Goal: Task Accomplishment & Management: Manage account settings

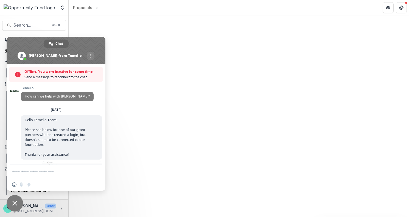
scroll to position [692, 0]
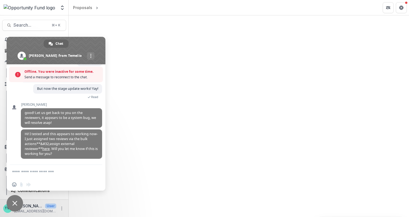
click at [15, 202] on span "Close chat" at bounding box center [14, 203] width 5 height 5
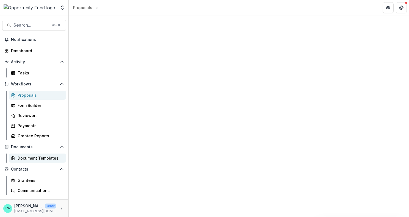
click at [43, 160] on div "Document Templates" at bounding box center [40, 158] width 44 height 6
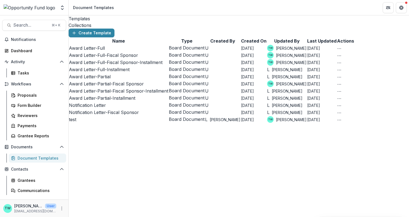
click at [87, 51] on link "Award Letter-Full" at bounding box center [87, 47] width 36 height 5
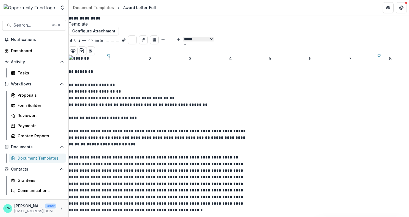
scroll to position [47, 0]
drag, startPoint x: 181, startPoint y: 66, endPoint x: 182, endPoint y: 83, distance: 16.5
click at [176, 36] on input "**" at bounding box center [170, 39] width 11 height 7
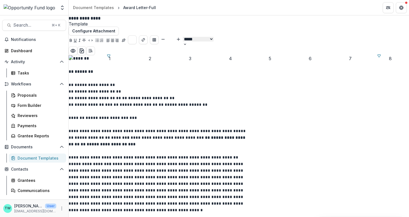
click at [181, 37] on icon "Bigger" at bounding box center [178, 39] width 4 height 4
click at [165, 37] on icon "Smaller" at bounding box center [163, 39] width 4 height 4
type input "**"
click at [222, 166] on span "**********" at bounding box center [157, 187] width 176 height 50
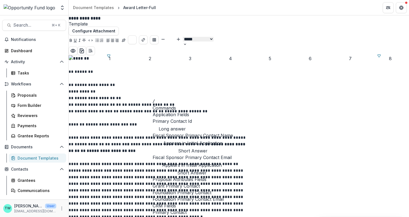
scroll to position [64, 0]
click at [199, 216] on span "Nonprofit Primary Contact Name" at bounding box center [187, 219] width 69 height 7
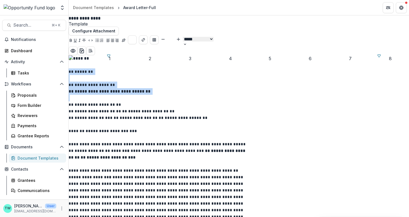
drag, startPoint x: 205, startPoint y: 83, endPoint x: 151, endPoint y: 107, distance: 59.4
click at [181, 37] on icon "Bigger" at bounding box center [178, 39] width 4 height 4
click at [164, 39] on line "Smaller" at bounding box center [163, 39] width 3 height 0
type input "**"
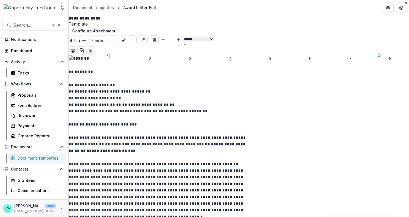
scroll to position [66, 0]
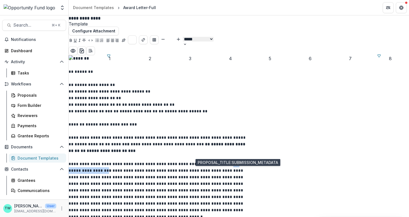
drag, startPoint x: 298, startPoint y: 147, endPoint x: 169, endPoint y: 153, distance: 129.7
click at [72, 39] on icon "Bold" at bounding box center [71, 40] width 2 height 3
click at [111, 169] on strong "*" at bounding box center [110, 171] width 2 height 4
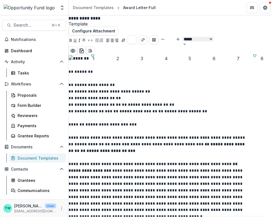
scroll to position [468, 0]
drag, startPoint x: 217, startPoint y: 152, endPoint x: 100, endPoint y: 160, distance: 117.8
click at [134, 39] on line "Choose font color" at bounding box center [132, 39] width 2 height 0
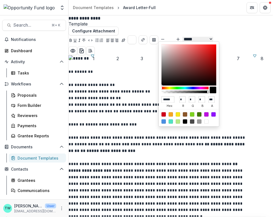
click at [207, 114] on div at bounding box center [207, 114] width 4 height 4
type input "******"
type input "***"
type input "**"
type input "***"
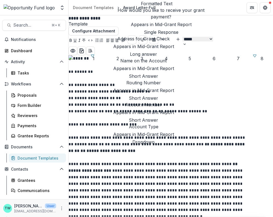
scroll to position [5227, 0]
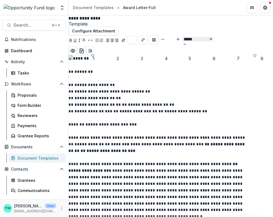
type input "**"
drag, startPoint x: 218, startPoint y: 152, endPoint x: 209, endPoint y: 152, distance: 9.1
click at [136, 36] on icon "Choose font color" at bounding box center [132, 40] width 8 height 8
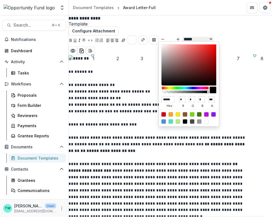
click at [207, 116] on div at bounding box center [189, 117] width 60 height 17
click at [207, 114] on div at bounding box center [207, 114] width 4 height 4
type input "******"
type input "***"
type input "**"
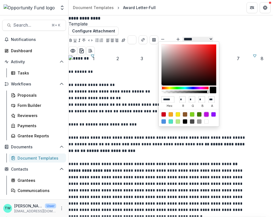
type input "***"
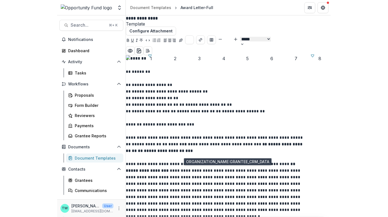
scroll to position [251, 0]
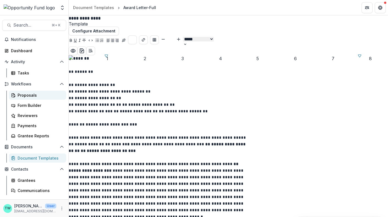
click at [24, 94] on div "Proposals" at bounding box center [40, 95] width 44 height 6
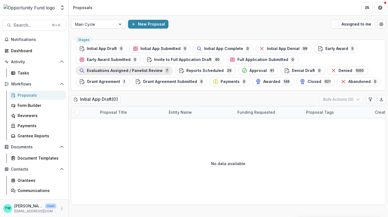
click at [134, 73] on div "Evaluations Assigned / Panelist Review 7" at bounding box center [124, 71] width 90 height 6
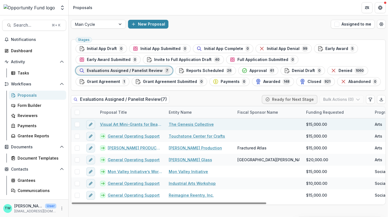
click at [123, 124] on link "Visual Art Mini-Grants for Beaver County Artists" at bounding box center [131, 124] width 62 height 6
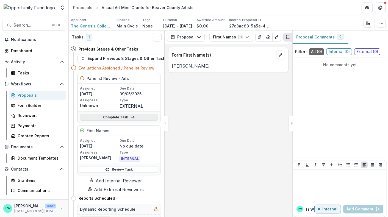
click at [104, 119] on link "Complete Task" at bounding box center [119, 117] width 78 height 7
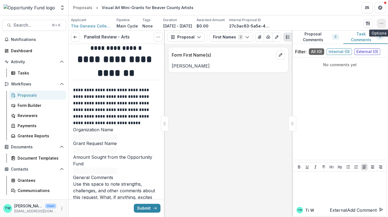
click at [380, 23] on icon "button" at bounding box center [381, 23] width 4 height 4
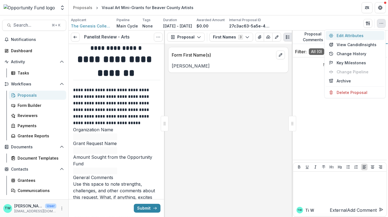
click at [356, 37] on button "Edit Attributes" at bounding box center [354, 35] width 59 height 9
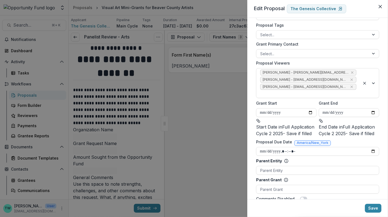
scroll to position [267, 0]
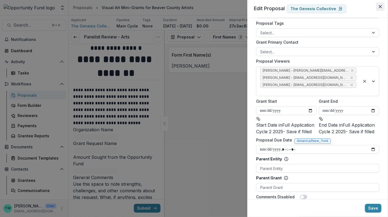
click at [381, 6] on icon "Close" at bounding box center [379, 6] width 3 height 3
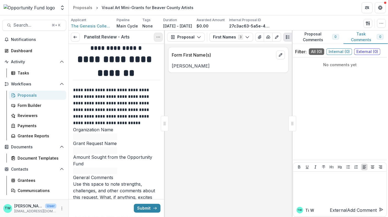
click at [157, 40] on button "Options" at bounding box center [158, 37] width 9 height 9
click at [126, 51] on link "View task" at bounding box center [131, 49] width 59 height 9
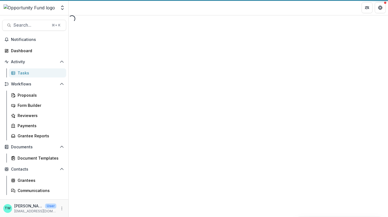
select select "********"
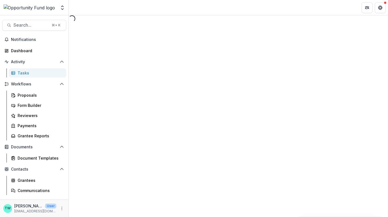
select select "********"
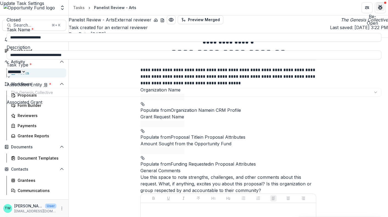
click at [379, 7] on icon "Close" at bounding box center [379, 6] width 3 height 3
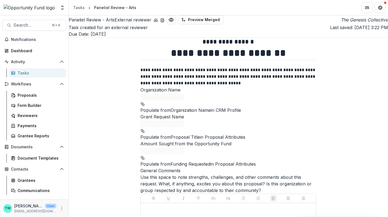
click at [24, 72] on div "Tasks" at bounding box center [40, 73] width 44 height 6
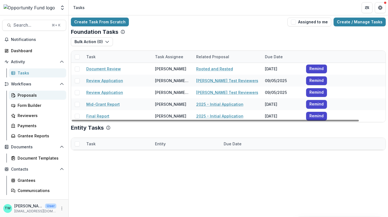
click at [28, 94] on div "Proposals" at bounding box center [40, 95] width 44 height 6
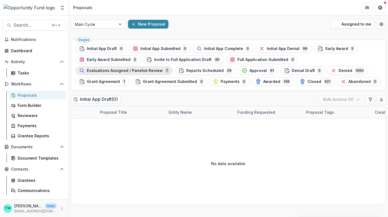
click at [126, 71] on span "Evaluations Assigned / Panelist Review" at bounding box center [125, 70] width 76 height 5
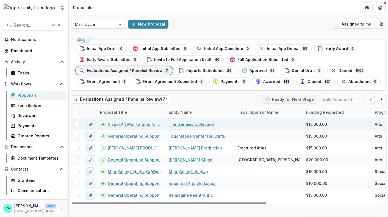
click at [78, 124] on span at bounding box center [77, 124] width 5 height 5
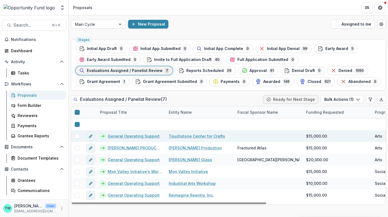
click at [77, 136] on span at bounding box center [77, 136] width 5 height 5
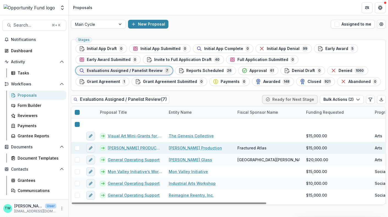
click at [76, 148] on span at bounding box center [77, 148] width 5 height 5
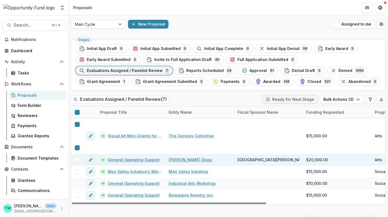
click at [77, 160] on span at bounding box center [77, 159] width 5 height 5
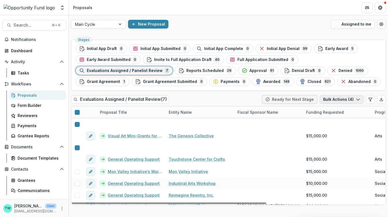
click at [359, 100] on icon "button" at bounding box center [358, 99] width 4 height 4
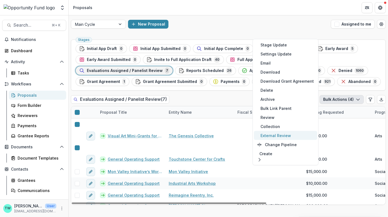
click at [281, 135] on button "External Review" at bounding box center [285, 135] width 63 height 9
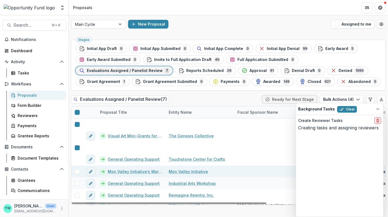
click at [77, 172] on span at bounding box center [77, 171] width 5 height 5
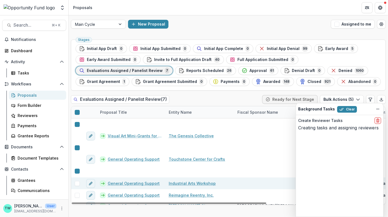
click at [78, 182] on span at bounding box center [77, 183] width 5 height 5
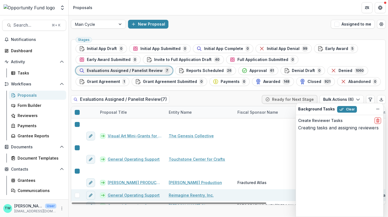
click at [77, 193] on span at bounding box center [77, 195] width 5 height 5
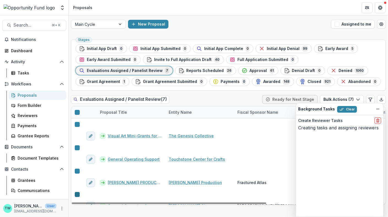
click at [77, 194] on icon at bounding box center [77, 194] width 0 height 0
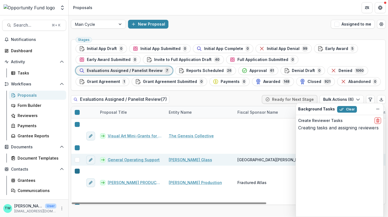
click at [77, 171] on icon at bounding box center [77, 171] width 0 height 0
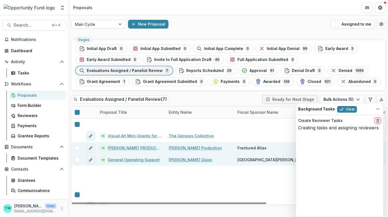
click at [77, 148] on icon at bounding box center [77, 148] width 0 height 0
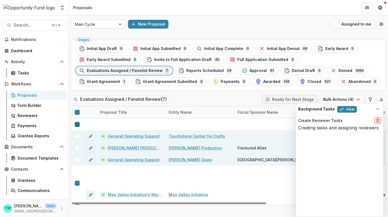
click at [77, 125] on polyline at bounding box center [78, 126] width 2 height 2
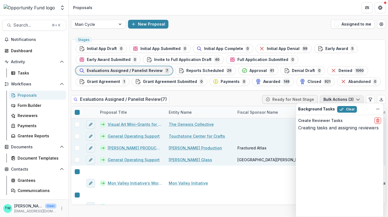
click at [359, 100] on icon "button" at bounding box center [358, 99] width 4 height 4
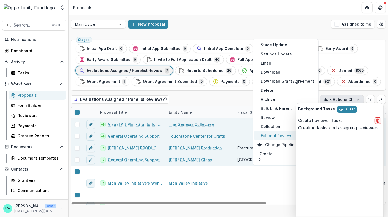
click at [289, 136] on button "External Review" at bounding box center [285, 135] width 63 height 9
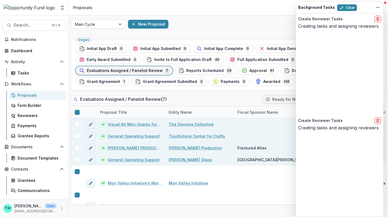
click at [326, 115] on div "Create Reviewer Tasks Creating tasks and assigning reviewers" at bounding box center [339, 64] width 87 height 102
click at [306, 115] on div "Create Reviewer Tasks Creating tasks and assigning reviewers" at bounding box center [339, 64] width 87 height 102
click at [379, 10] on icon "Dismiss" at bounding box center [377, 7] width 4 height 4
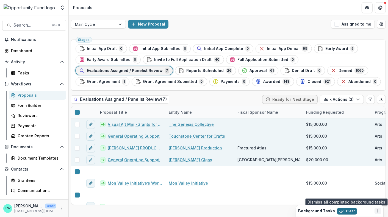
click at [343, 212] on button "Clear" at bounding box center [347, 211] width 20 height 7
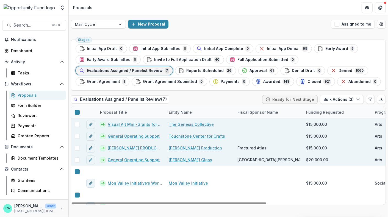
click at [127, 123] on link "Visual Art Mini-Grants for Beaver County Artists" at bounding box center [135, 124] width 54 height 6
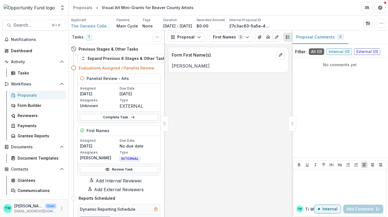
click at [27, 95] on div "Proposals" at bounding box center [40, 95] width 44 height 6
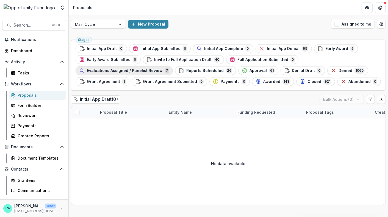
click at [136, 71] on span "Evaluations Assigned / Panelist Review" at bounding box center [125, 70] width 76 height 5
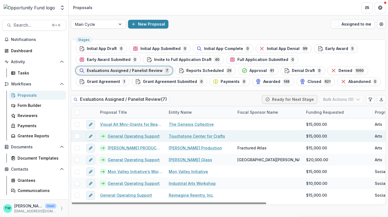
click at [123, 136] on link "General Operating Support" at bounding box center [134, 136] width 52 height 6
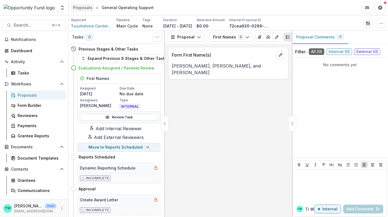
click at [79, 6] on div "Proposals" at bounding box center [82, 8] width 19 height 6
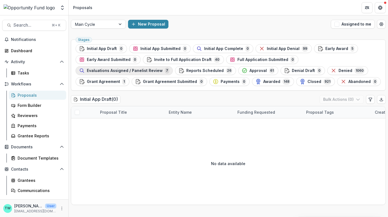
click at [111, 71] on span "Evaluations Assigned / Panelist Review" at bounding box center [125, 70] width 76 height 5
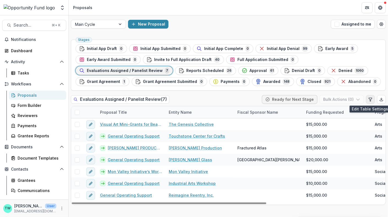
click at [370, 100] on icon "Edit table settings" at bounding box center [369, 99] width 3 height 3
select select "******"
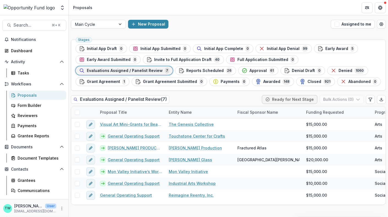
scroll to position [85, 0]
type input "****"
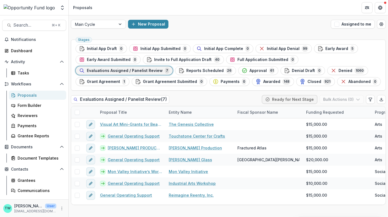
type input "*"
type input "****"
drag, startPoint x: 44, startPoint y: 160, endPoint x: 43, endPoint y: 64, distance: 95.8
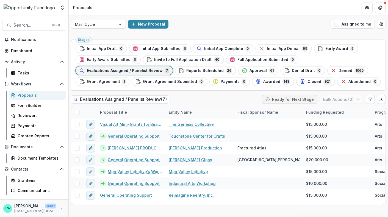
select select "******"
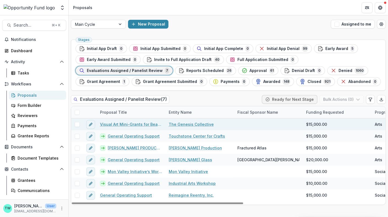
click at [121, 122] on link "Visual Art Mini-Grants for Beaver County Artists" at bounding box center [131, 124] width 62 height 6
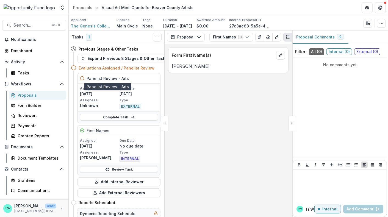
click at [113, 78] on h5 "Panelist Review - Arts" at bounding box center [107, 79] width 42 height 6
click at [109, 100] on p "Assignees" at bounding box center [99, 100] width 38 height 5
click at [113, 118] on link "Complete Task" at bounding box center [119, 117] width 78 height 7
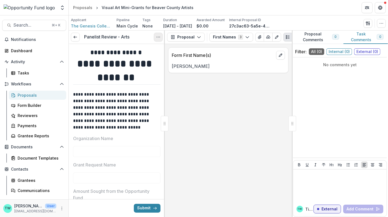
click at [158, 38] on icon "Options" at bounding box center [158, 37] width 4 height 4
click at [144, 48] on link "View task" at bounding box center [131, 49] width 59 height 9
select select "********"
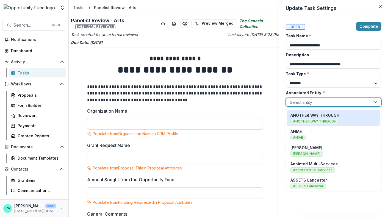
click at [311, 101] on div at bounding box center [328, 102] width 77 height 7
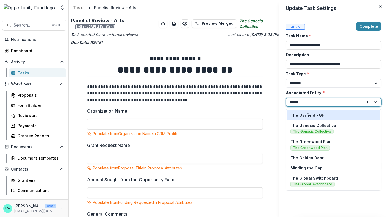
type input "*******"
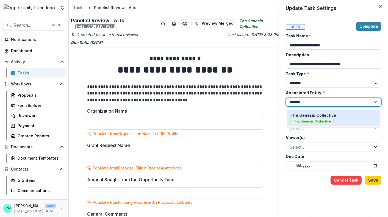
click at [311, 112] on p "The Genesis Collective" at bounding box center [313, 115] width 46 height 6
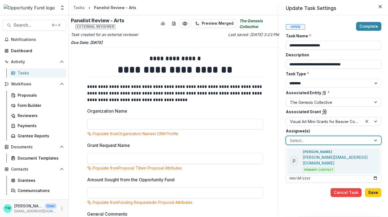
click at [305, 141] on div at bounding box center [328, 140] width 77 height 7
click at [298, 141] on div at bounding box center [328, 140] width 77 height 7
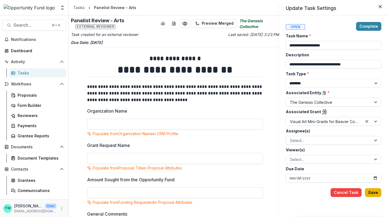
click at [371, 194] on button "Save" at bounding box center [373, 192] width 16 height 9
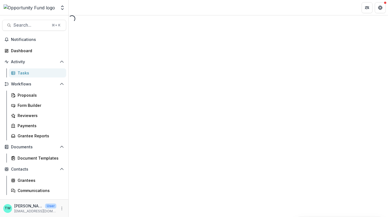
select select "********"
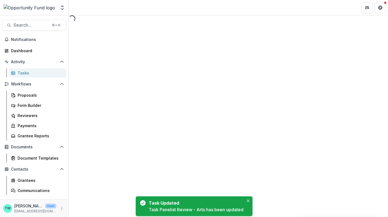
select select "********"
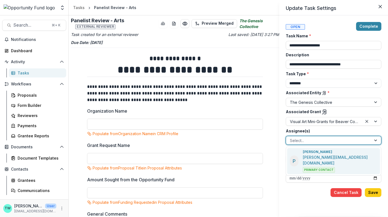
click at [308, 142] on div at bounding box center [328, 140] width 77 height 7
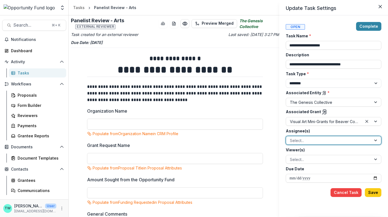
click at [308, 142] on div at bounding box center [328, 140] width 77 height 7
click at [307, 138] on div at bounding box center [328, 140] width 77 height 7
type input "**********"
click at [267, 165] on div "**********" at bounding box center [194, 108] width 388 height 217
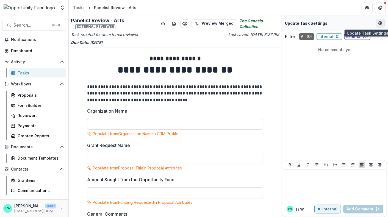
click at [381, 24] on icon "Edit Form Settings" at bounding box center [380, 23] width 4 height 4
select select "********"
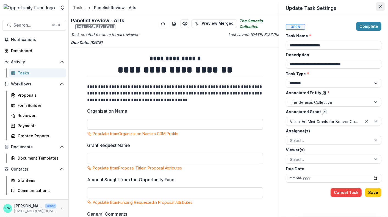
click at [380, 7] on icon "Close" at bounding box center [379, 6] width 3 height 3
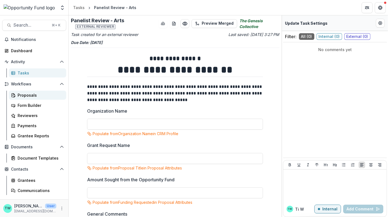
click at [24, 95] on div "Proposals" at bounding box center [40, 95] width 44 height 6
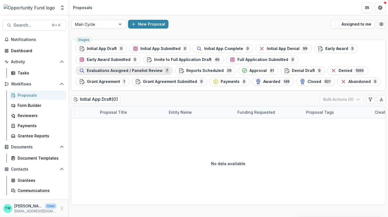
click at [116, 71] on span "Evaluations Assigned / Panelist Review" at bounding box center [125, 70] width 76 height 5
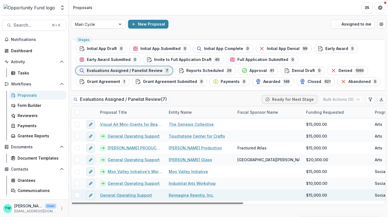
click at [118, 195] on link "General Operating Support" at bounding box center [126, 195] width 52 height 6
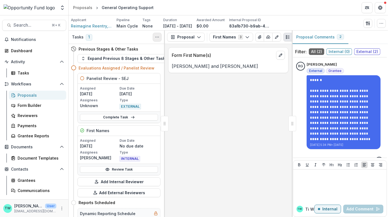
click at [156, 35] on icon "Toggle View Cancelled Tasks" at bounding box center [157, 37] width 4 height 4
click at [91, 118] on link "Complete Task" at bounding box center [119, 117] width 78 height 7
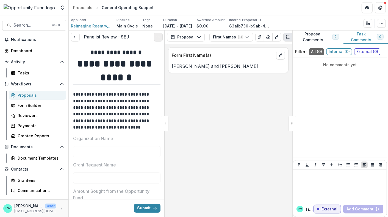
click at [158, 35] on icon "Options" at bounding box center [158, 37] width 4 height 4
click at [121, 46] on link "View task" at bounding box center [131, 49] width 59 height 9
select select "********"
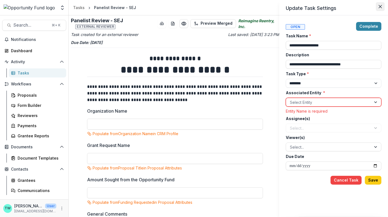
click at [379, 7] on icon "Close" at bounding box center [379, 6] width 3 height 3
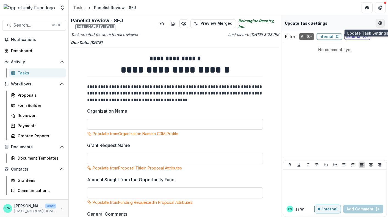
click at [382, 22] on button "Edit Form Settings" at bounding box center [380, 23] width 9 height 9
select select "********"
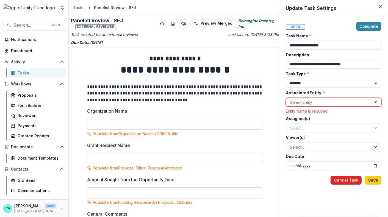
click at [350, 182] on button "Cancel Task" at bounding box center [345, 180] width 31 height 9
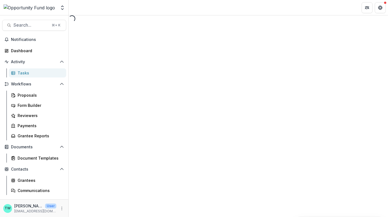
select select "********"
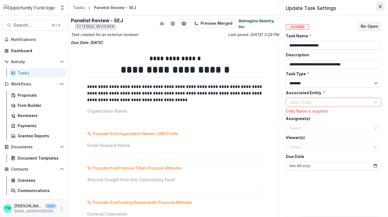
click at [377, 5] on button "Close" at bounding box center [380, 6] width 9 height 9
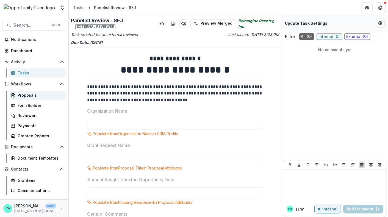
click at [27, 97] on div "Proposals" at bounding box center [40, 95] width 44 height 6
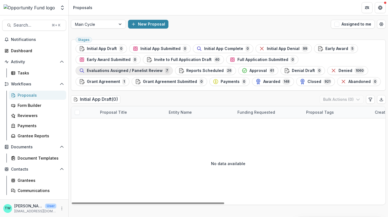
click at [137, 71] on span "Evaluations Assigned / Panelist Review" at bounding box center [125, 70] width 76 height 5
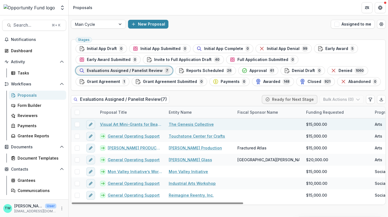
click at [115, 124] on link "Visual Art Mini-Grants for Beaver County Artists" at bounding box center [131, 124] width 62 height 6
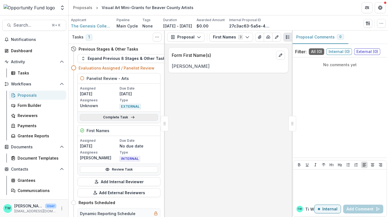
click at [112, 118] on link "Complete Task" at bounding box center [119, 117] width 78 height 7
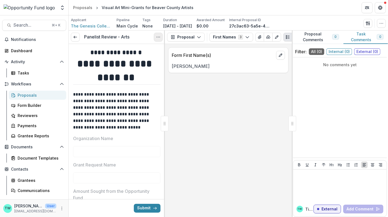
click at [157, 39] on icon "Options" at bounding box center [158, 37] width 4 height 4
click at [125, 61] on button "Cancel Task" at bounding box center [131, 61] width 59 height 9
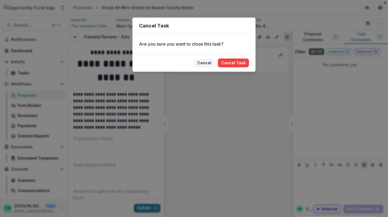
click at [235, 57] on footer "Cancel Cancel Task" at bounding box center [193, 63] width 123 height 18
click at [235, 64] on button "Cancel Task" at bounding box center [233, 62] width 31 height 9
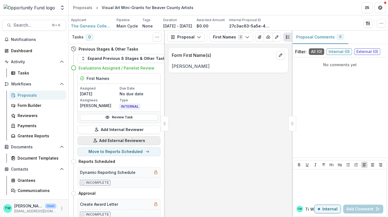
click at [118, 140] on button "Add External Reviewers" at bounding box center [118, 140] width 83 height 9
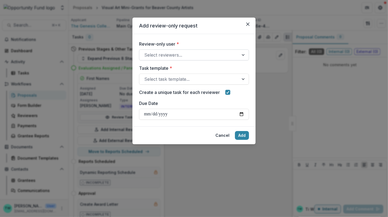
click at [191, 54] on div at bounding box center [189, 55] width 90 height 8
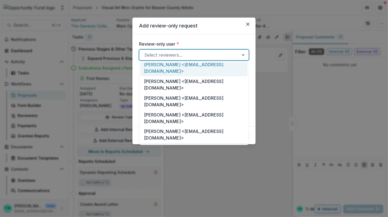
scroll to position [61, 0]
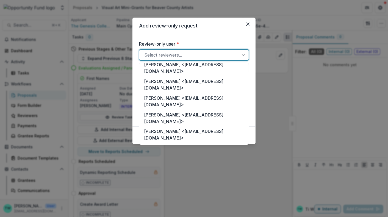
click at [177, 160] on div "[PERSON_NAME] <[EMAIL_ADDRESS][DOMAIN_NAME]>" at bounding box center [193, 168] width 107 height 17
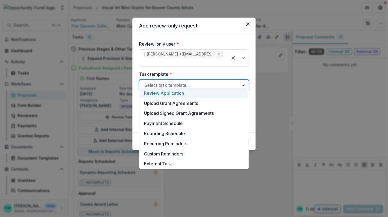
click at [184, 81] on div at bounding box center [189, 85] width 90 height 8
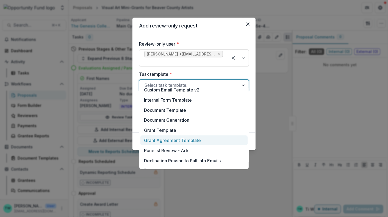
scroll to position [140, 0]
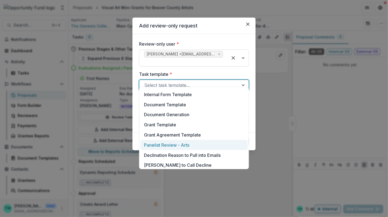
click at [167, 145] on div "Panelist Review - Arts" at bounding box center [193, 145] width 107 height 10
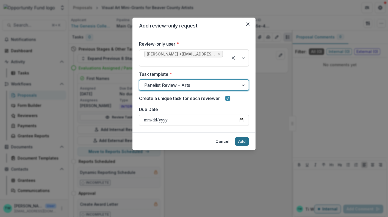
click at [241, 137] on button "Add" at bounding box center [242, 141] width 14 height 9
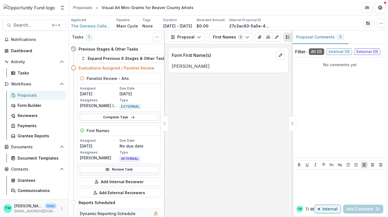
click at [26, 94] on div "Proposals" at bounding box center [40, 95] width 44 height 6
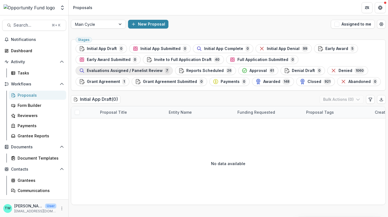
click at [110, 72] on span "Evaluations Assigned / Panelist Review" at bounding box center [125, 70] width 76 height 5
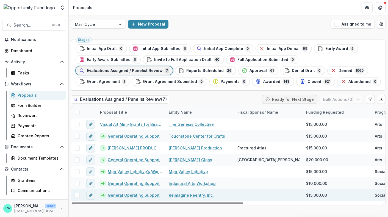
click at [116, 194] on link "General Operating Support" at bounding box center [134, 195] width 52 height 6
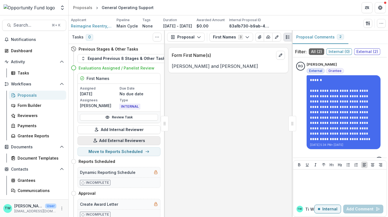
click at [120, 141] on button "Add External Reviewers" at bounding box center [118, 140] width 83 height 9
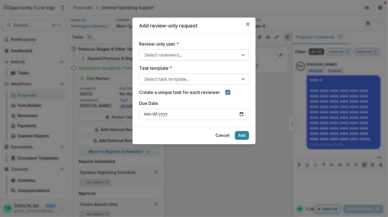
click at [180, 53] on div at bounding box center [189, 55] width 90 height 8
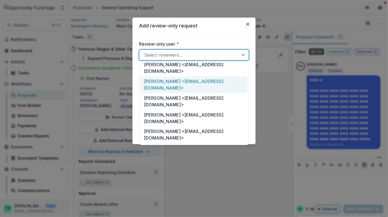
scroll to position [61, 0]
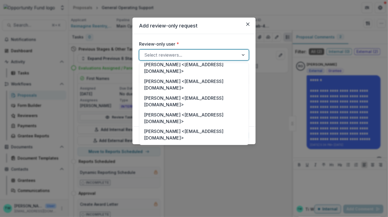
click at [170, 160] on div "[PERSON_NAME] <[EMAIL_ADDRESS][DOMAIN_NAME]>" at bounding box center [193, 168] width 107 height 17
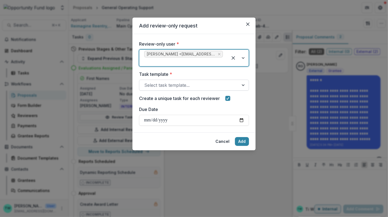
click at [181, 81] on div at bounding box center [189, 85] width 90 height 8
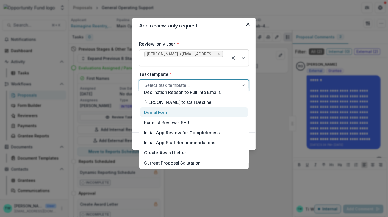
scroll to position [203, 0]
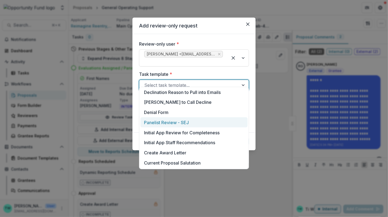
click at [173, 122] on div "Panelist Review - SEJ" at bounding box center [193, 122] width 107 height 10
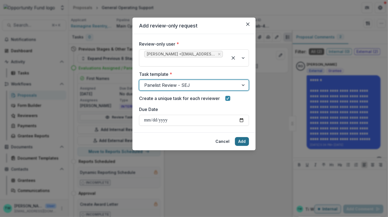
click at [241, 137] on button "Add" at bounding box center [242, 141] width 14 height 9
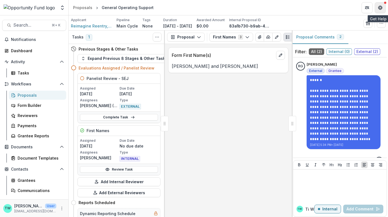
click at [379, 10] on icon "Get Help" at bounding box center [380, 7] width 4 height 4
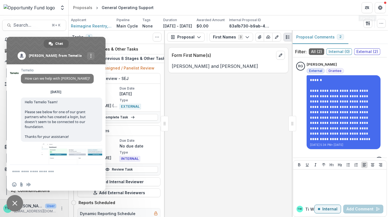
scroll to position [676, 0]
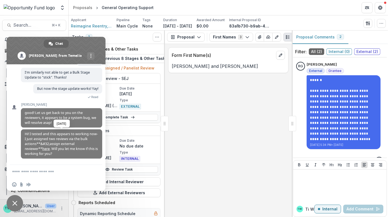
click at [42, 149] on link "here" at bounding box center [45, 148] width 7 height 5
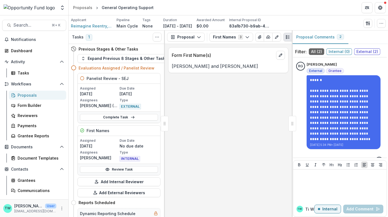
click at [24, 95] on div "Proposals" at bounding box center [40, 95] width 44 height 6
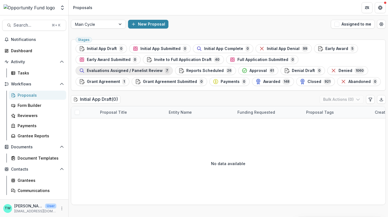
click at [129, 69] on span "Evaluations Assigned / Panelist Review" at bounding box center [125, 70] width 76 height 5
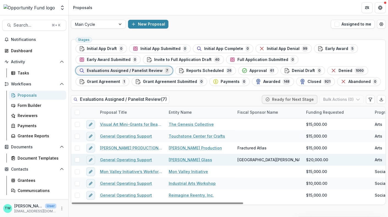
click at [135, 158] on link "General Operating Support" at bounding box center [126, 160] width 52 height 6
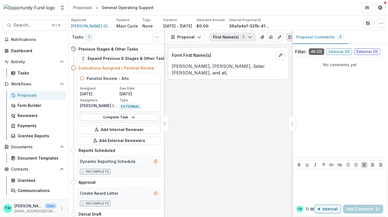
click at [249, 37] on icon "button" at bounding box center [250, 37] width 4 height 4
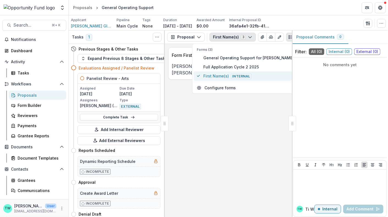
click at [224, 75] on span "First Name(s) Internal" at bounding box center [254, 76] width 103 height 6
click at [211, 131] on div "Form First Name(s) Jaime, Monica, Sister Karen, and all," at bounding box center [228, 130] width 127 height 173
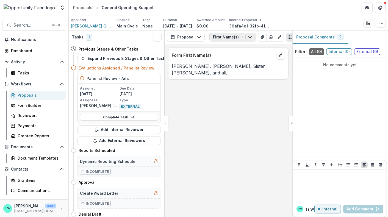
click at [222, 38] on button "First Name(s) 3" at bounding box center [232, 37] width 46 height 9
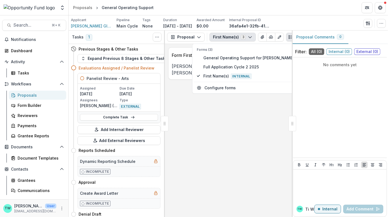
click at [222, 38] on button "First Name(s) 3" at bounding box center [232, 37] width 46 height 9
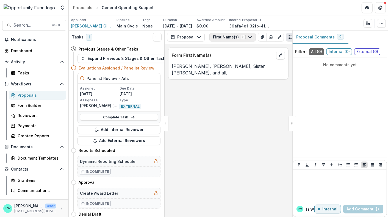
click at [222, 38] on button "First Name(s) 3" at bounding box center [232, 37] width 46 height 9
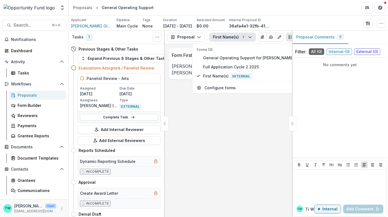
click at [222, 38] on button "First Name(s) 3" at bounding box center [232, 37] width 46 height 9
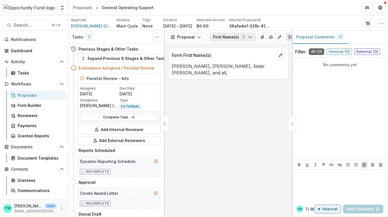
click at [229, 40] on button "First Name(s) 3" at bounding box center [232, 37] width 46 height 9
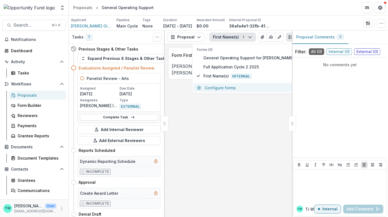
click at [217, 86] on button "Configure forms" at bounding box center [251, 87] width 116 height 9
select select "****"
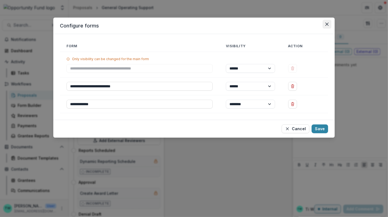
click at [326, 23] on icon "Close" at bounding box center [326, 24] width 3 height 3
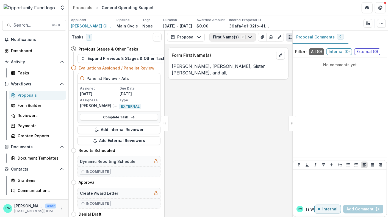
click at [248, 35] on icon "button" at bounding box center [250, 37] width 4 height 4
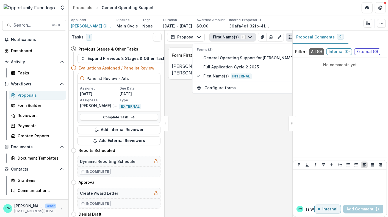
click at [189, 118] on div "Form First Name(s) Jaime, Monica, Sister Karen, and all," at bounding box center [228, 130] width 127 height 173
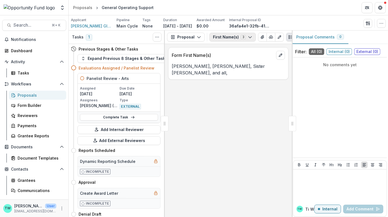
click at [248, 37] on icon "button" at bounding box center [250, 37] width 4 height 4
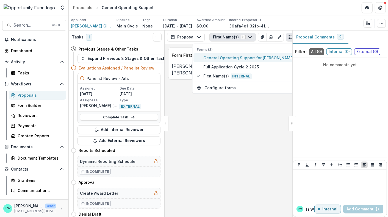
click at [229, 57] on span "General Operating Support for [PERSON_NAME] Glass" at bounding box center [254, 58] width 103 height 6
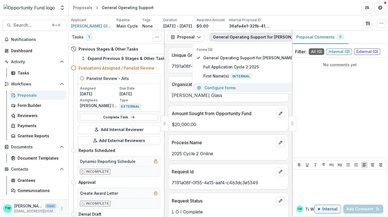
click at [220, 89] on button "Configure forms" at bounding box center [251, 87] width 116 height 9
select select "****"
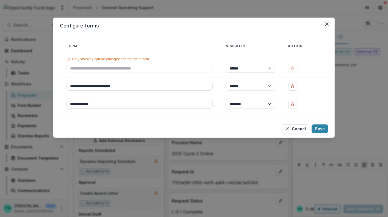
click at [270, 68] on select "****** ********" at bounding box center [250, 68] width 49 height 9
select select "****"
click at [226, 64] on select "****** ********" at bounding box center [250, 68] width 49 height 9
click at [320, 130] on button "Save" at bounding box center [319, 128] width 16 height 9
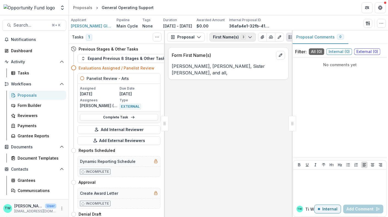
click at [249, 37] on polyline "button" at bounding box center [249, 38] width 3 height 2
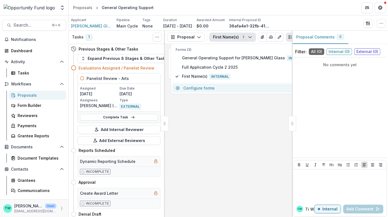
click at [201, 88] on button "Configure forms" at bounding box center [241, 87] width 139 height 9
select select "****"
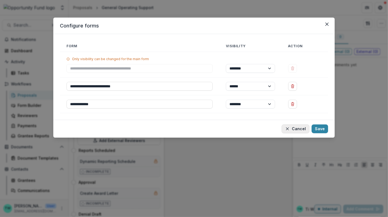
click at [292, 129] on button "Cancel" at bounding box center [295, 128] width 28 height 9
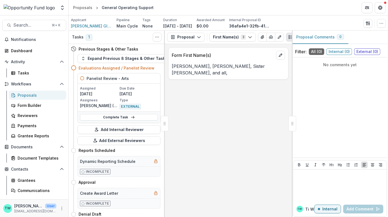
click at [33, 95] on div "Proposals" at bounding box center [40, 95] width 44 height 6
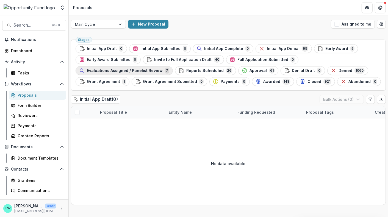
click at [122, 69] on span "Evaluations Assigned / Panelist Review" at bounding box center [125, 70] width 76 height 5
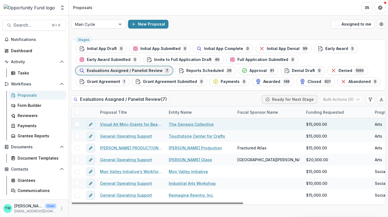
click at [134, 123] on link "Visual Art Mini-Grants for Beaver County Artists" at bounding box center [131, 124] width 62 height 6
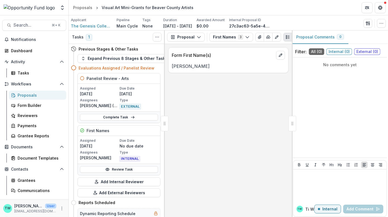
click at [30, 94] on div "Proposals" at bounding box center [40, 95] width 44 height 6
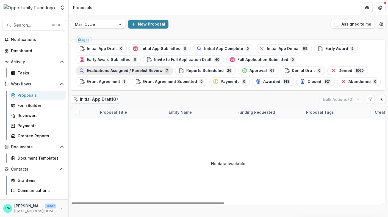
click at [124, 73] on div "Evaluations Assigned / Panelist Review 7" at bounding box center [124, 71] width 90 height 6
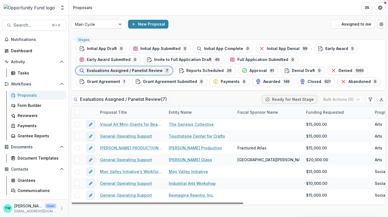
click at [77, 115] on div at bounding box center [77, 112] width 12 height 12
click at [77, 111] on span at bounding box center [77, 112] width 5 height 5
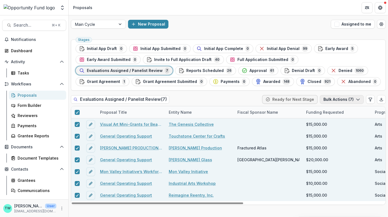
click at [341, 97] on button "Bulk Actions ( 7 )" at bounding box center [342, 99] width 44 height 9
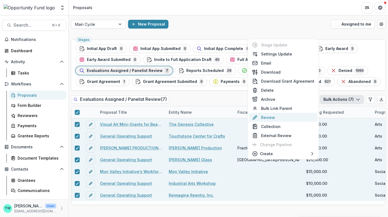
click at [275, 116] on button "Review" at bounding box center [283, 117] width 69 height 9
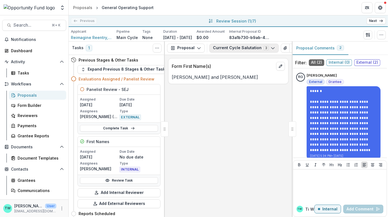
click at [271, 48] on polyline "button" at bounding box center [272, 48] width 3 height 2
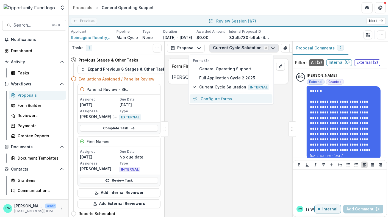
click at [219, 98] on button "Configure forms" at bounding box center [230, 98] width 83 height 9
select select "****"
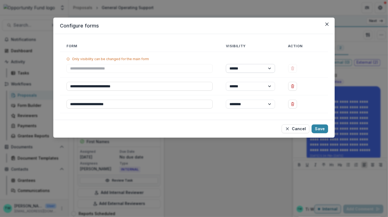
click at [270, 68] on select "****** ********" at bounding box center [250, 68] width 49 height 9
select select "****"
click at [226, 64] on select "****** ********" at bounding box center [250, 68] width 49 height 9
click at [318, 129] on button "Save" at bounding box center [319, 128] width 16 height 9
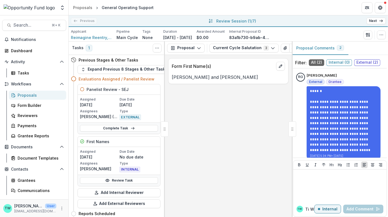
click at [379, 21] on icon at bounding box center [381, 21] width 4 height 4
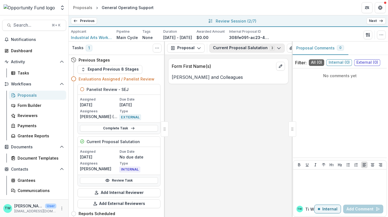
click at [276, 46] on icon "button" at bounding box center [278, 48] width 4 height 4
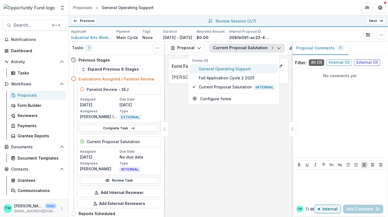
click at [241, 69] on span "General Operating Support" at bounding box center [237, 69] width 76 height 6
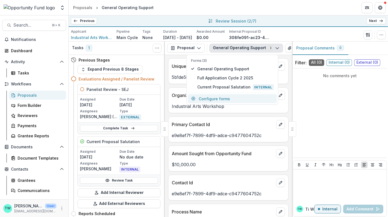
click at [219, 99] on button "Configure forms" at bounding box center [232, 98] width 89 height 9
select select "****"
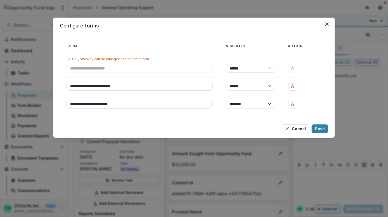
click at [270, 67] on select "****** ********" at bounding box center [250, 68] width 49 height 9
select select "****"
click at [226, 64] on select "****** ********" at bounding box center [250, 68] width 49 height 9
click at [324, 128] on button "Save" at bounding box center [319, 128] width 16 height 9
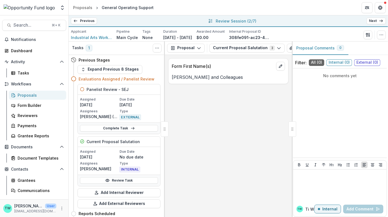
click at [376, 21] on link "Next" at bounding box center [375, 21] width 19 height 7
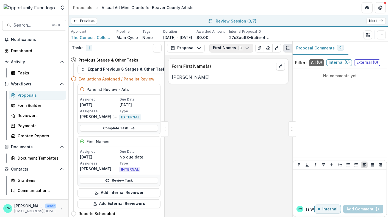
click at [247, 47] on button "First Names 3" at bounding box center [231, 48] width 44 height 9
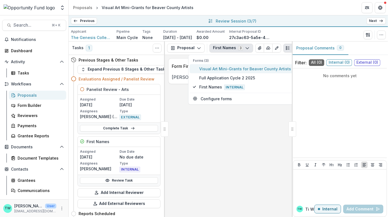
click at [236, 68] on span "Visual Art Mini-Grants for Beaver County Artists" at bounding box center [245, 69] width 92 height 6
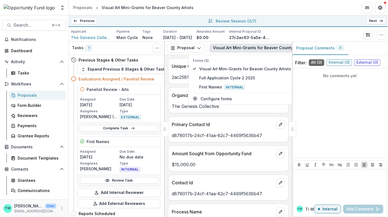
click at [249, 49] on button "Visual Art Mini-Grants for Beaver County Artists 3" at bounding box center [266, 48] width 114 height 9
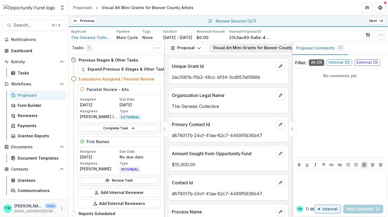
click at [249, 49] on button "Visual Art Mini-Grants for Beaver County Artists 3" at bounding box center [266, 48] width 114 height 9
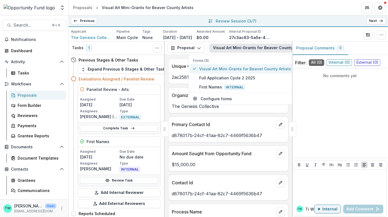
click at [249, 49] on button "Visual Art Mini-Grants for Beaver County Artists 3" at bounding box center [266, 48] width 114 height 9
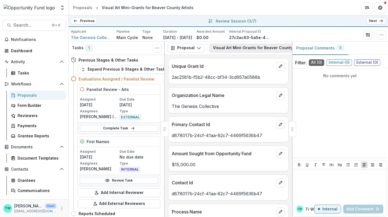
click at [246, 44] on button "Visual Art Mini-Grants for Beaver County Artists 3" at bounding box center [266, 48] width 114 height 9
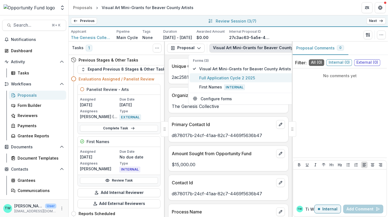
click at [231, 79] on span "Full Application Cycle 2 2025" at bounding box center [245, 78] width 92 height 6
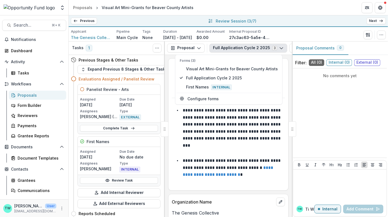
click at [279, 47] on icon "button" at bounding box center [281, 48] width 4 height 4
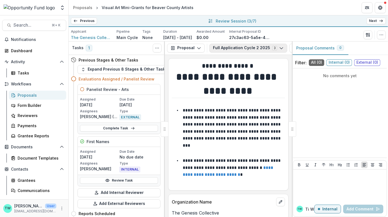
click at [279, 48] on polyline "button" at bounding box center [280, 48] width 3 height 2
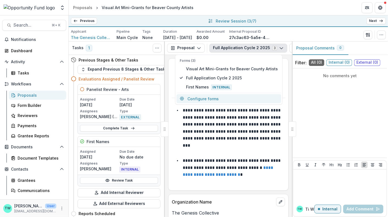
click at [221, 100] on button "Configure forms" at bounding box center [228, 98] width 105 height 9
select select "****"
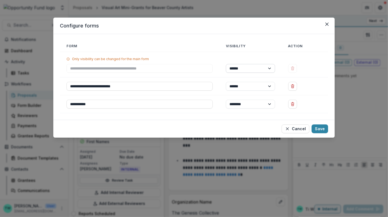
click at [270, 68] on select "****** ********" at bounding box center [250, 68] width 49 height 9
select select "****"
click at [226, 64] on select "****** ********" at bounding box center [250, 68] width 49 height 9
click at [319, 126] on button "Save" at bounding box center [319, 128] width 16 height 9
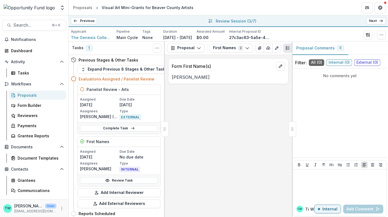
click at [374, 22] on link "Next" at bounding box center [375, 21] width 19 height 7
click at [245, 46] on icon "button" at bounding box center [247, 48] width 4 height 4
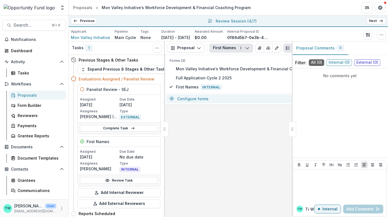
click at [222, 98] on button "Configure forms" at bounding box center [247, 98] width 162 height 9
select select "****"
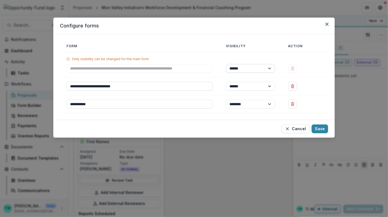
click at [268, 67] on select "****** ********" at bounding box center [250, 68] width 49 height 9
select select "****"
click at [226, 64] on select "****** ********" at bounding box center [250, 68] width 49 height 9
click at [321, 127] on button "Save" at bounding box center [319, 128] width 16 height 9
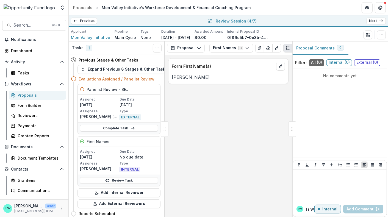
click at [380, 21] on icon at bounding box center [381, 21] width 4 height 4
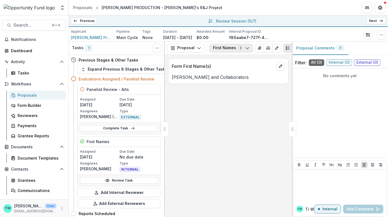
click at [245, 48] on polyline "button" at bounding box center [246, 48] width 3 height 2
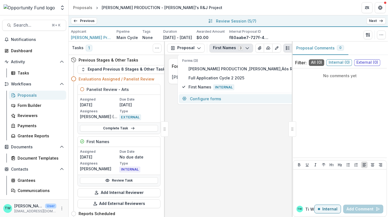
click at [235, 98] on button "Configure forms" at bounding box center [247, 98] width 136 height 9
select select "****"
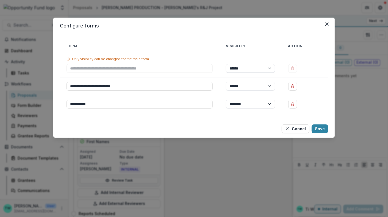
click at [270, 67] on select "****** ********" at bounding box center [250, 68] width 49 height 9
select select "****"
click at [226, 64] on select "****** ********" at bounding box center [250, 68] width 49 height 9
click at [317, 129] on button "Save" at bounding box center [319, 128] width 16 height 9
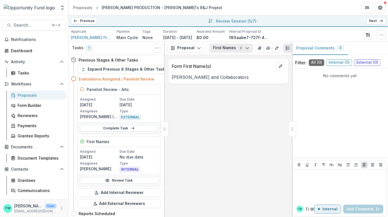
click at [246, 47] on polyline "button" at bounding box center [246, 48] width 3 height 2
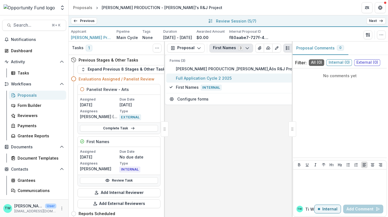
click at [229, 74] on button "Full Application Cycle 2 2025" at bounding box center [245, 78] width 159 height 9
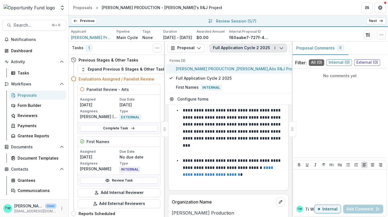
click at [231, 67] on span "JULIA PRODUCTION ‚Äì Shakespeare‚Äôs R&J Project Internal" at bounding box center [249, 69] width 146 height 6
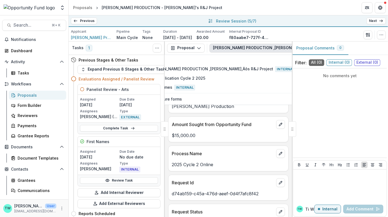
click at [304, 120] on div "No comments yet" at bounding box center [340, 113] width 94 height 85
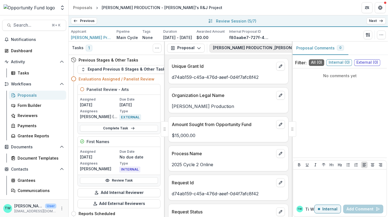
click at [241, 47] on button "[PERSON_NAME] PRODUCTION ‚[PERSON_NAME]‚Äôs R&J Project 3" at bounding box center [282, 48] width 146 height 9
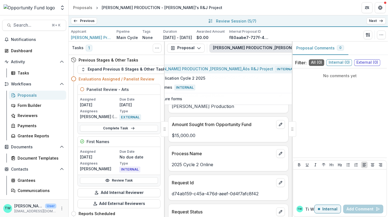
click at [241, 47] on button "[PERSON_NAME] PRODUCTION ‚[PERSON_NAME]‚Äôs R&J Project 3" at bounding box center [282, 48] width 146 height 9
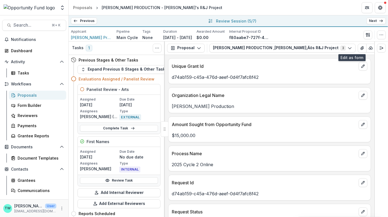
click at [377, 48] on icon "Edit as form" at bounding box center [379, 48] width 4 height 4
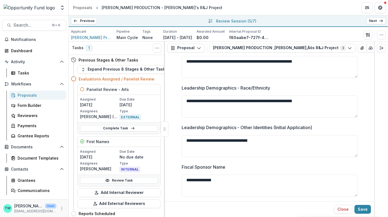
scroll to position [1642, 0]
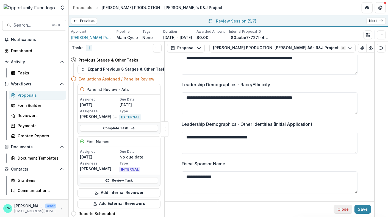
click at [340, 211] on button "Close" at bounding box center [343, 209] width 18 height 9
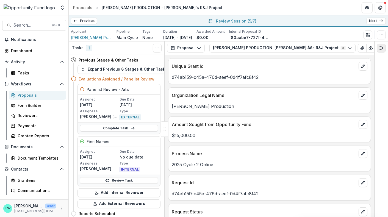
click at [381, 46] on icon "Expand right" at bounding box center [381, 48] width 4 height 4
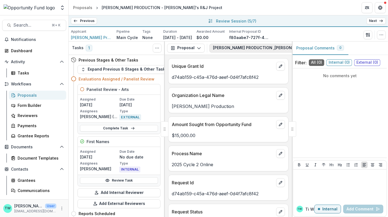
click at [258, 47] on button "[PERSON_NAME] PRODUCTION ‚[PERSON_NAME]‚Äôs R&J Project 3" at bounding box center [282, 48] width 146 height 9
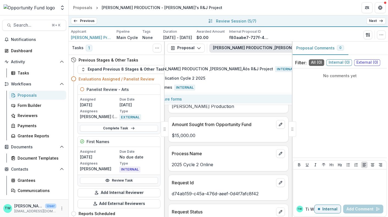
click at [225, 97] on button "Configure forms" at bounding box center [218, 98] width 159 height 9
select select "****"
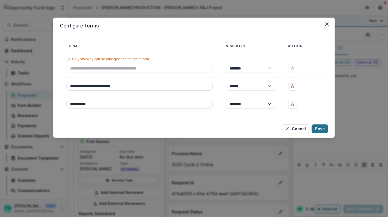
click at [317, 127] on button "Save" at bounding box center [319, 128] width 16 height 9
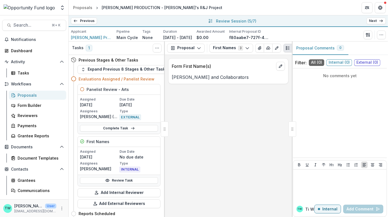
click at [378, 22] on link "Next" at bounding box center [375, 21] width 19 height 7
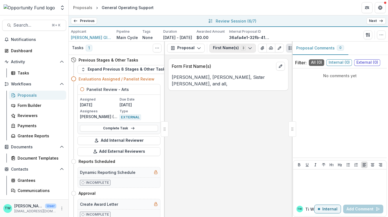
click at [248, 47] on icon "button" at bounding box center [250, 48] width 4 height 4
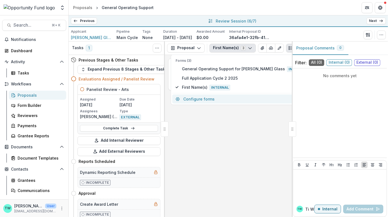
click at [220, 100] on button "Configure forms" at bounding box center [241, 98] width 139 height 9
select select "****"
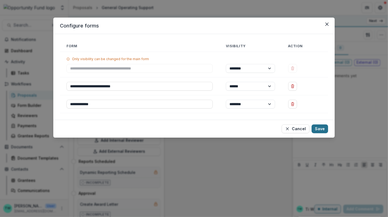
click at [315, 129] on button "Save" at bounding box center [319, 128] width 16 height 9
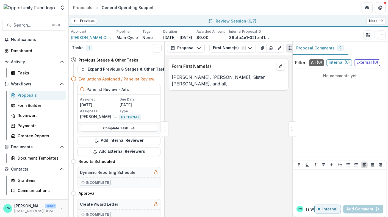
click at [379, 21] on link "Next" at bounding box center [375, 21] width 19 height 7
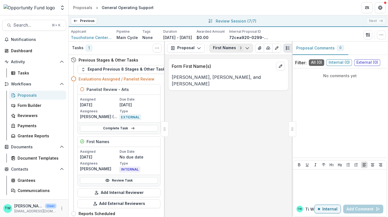
click at [245, 48] on polyline "button" at bounding box center [246, 48] width 3 height 2
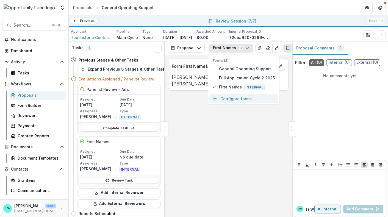
click at [233, 99] on button "Configure forms" at bounding box center [243, 98] width 69 height 9
select select "****"
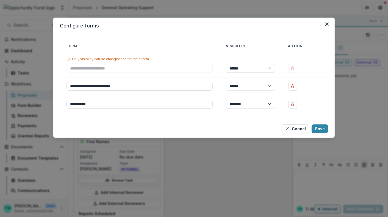
click at [272, 67] on select "****** ********" at bounding box center [250, 68] width 49 height 9
select select "****"
click at [226, 64] on select "****** ********" at bounding box center [250, 68] width 49 height 9
click at [318, 125] on button "Save" at bounding box center [319, 128] width 16 height 9
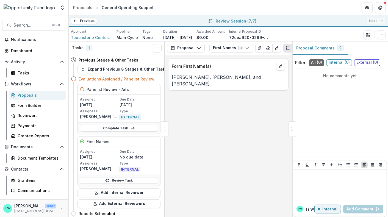
click at [373, 22] on div "Previous All Proposals General Operating Support General Operating Support Visu…" at bounding box center [228, 21] width 319 height 12
click at [23, 106] on div "Form Builder" at bounding box center [40, 105] width 44 height 6
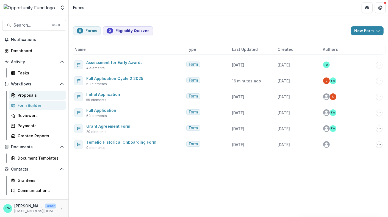
click at [24, 94] on div "Proposals" at bounding box center [40, 95] width 44 height 6
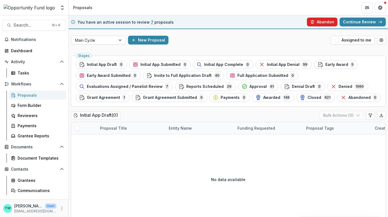
click at [321, 19] on button "Abandon" at bounding box center [322, 22] width 30 height 9
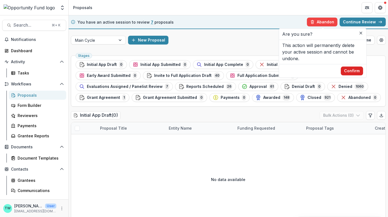
click at [355, 72] on button "Confirm" at bounding box center [351, 70] width 22 height 9
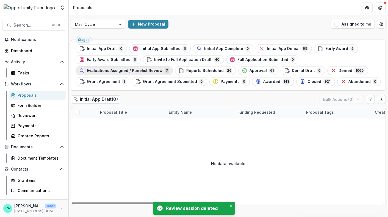
click at [115, 70] on span "Evaluations Assigned / Panelist Review" at bounding box center [125, 70] width 76 height 5
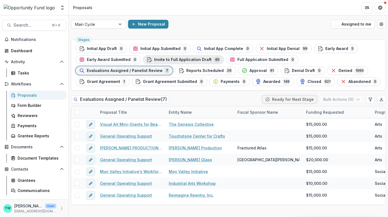
click at [179, 61] on span "Invite to Full Application Draft" at bounding box center [182, 59] width 57 height 5
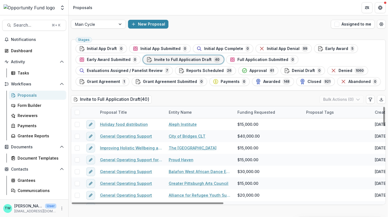
click at [192, 112] on div "Entity Name" at bounding box center [180, 112] width 30 height 6
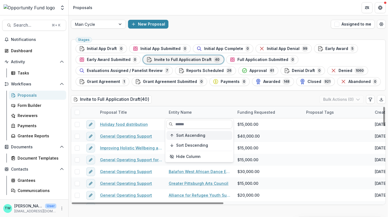
click at [189, 134] on span "Sort Ascending" at bounding box center [190, 135] width 29 height 5
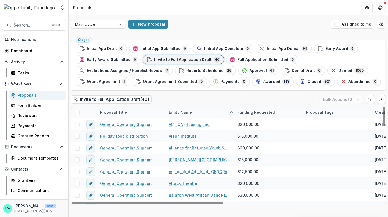
click at [174, 101] on div "Invite to Full Application Draft ( 40 ) Bulk Actions ( 0 )" at bounding box center [228, 100] width 315 height 11
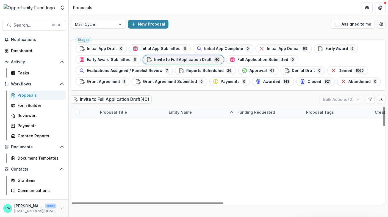
scroll to position [385, 0]
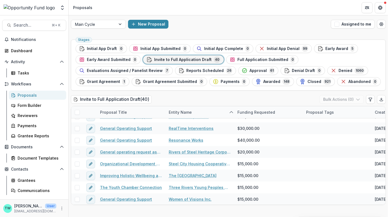
click at [208, 26] on div "New Proposal" at bounding box center [228, 24] width 200 height 9
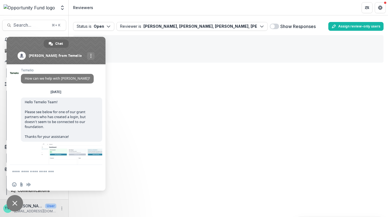
scroll to position [676, 0]
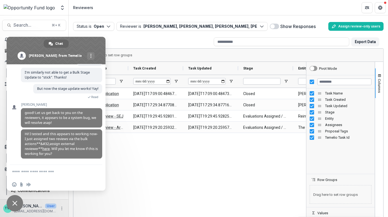
click at [156, 159] on div "Review Application 2025-08-29T17:09:00.484675Z 2025-08-29T17:09:00.484731Z Clos…" at bounding box center [189, 163] width 233 height 151
click at [16, 202] on span "Close chat" at bounding box center [14, 203] width 5 height 5
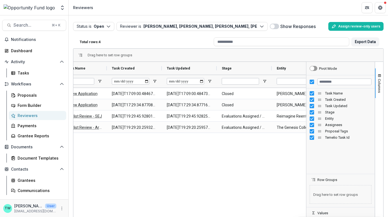
scroll to position [0, 46]
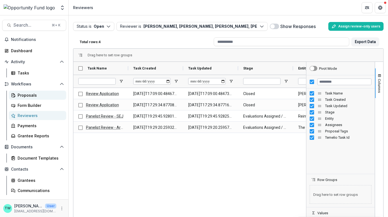
click at [27, 95] on div "Proposals" at bounding box center [40, 95] width 44 height 6
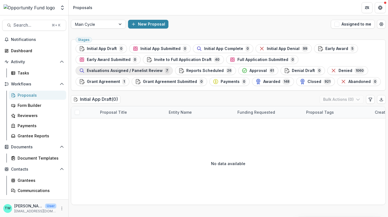
click at [116, 71] on span "Evaluations Assigned / Panelist Review" at bounding box center [125, 70] width 76 height 5
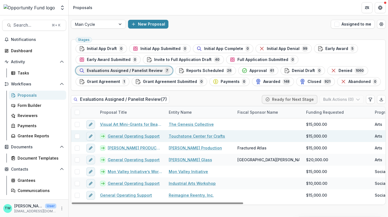
click at [77, 137] on span at bounding box center [77, 136] width 5 height 5
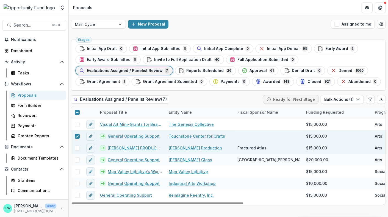
click at [77, 146] on span at bounding box center [77, 148] width 5 height 5
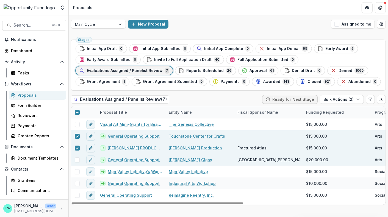
click at [78, 159] on span at bounding box center [77, 159] width 5 height 5
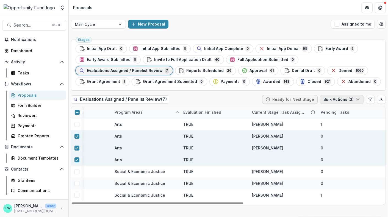
click at [356, 100] on icon "button" at bounding box center [358, 99] width 4 height 4
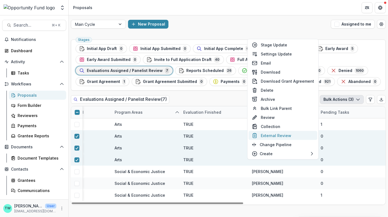
click at [279, 136] on button "External Review" at bounding box center [282, 135] width 69 height 9
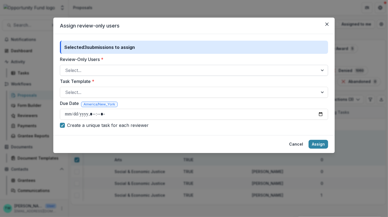
click at [137, 70] on div at bounding box center [189, 70] width 248 height 8
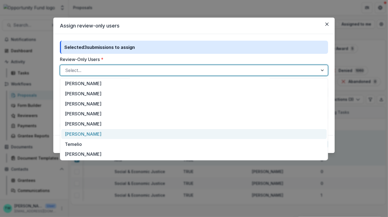
click at [98, 135] on div "[PERSON_NAME]" at bounding box center [193, 134] width 265 height 10
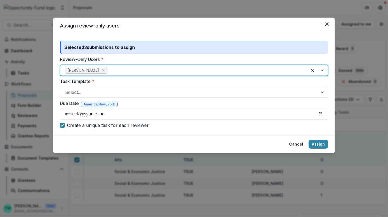
click at [129, 92] on div at bounding box center [189, 92] width 248 height 8
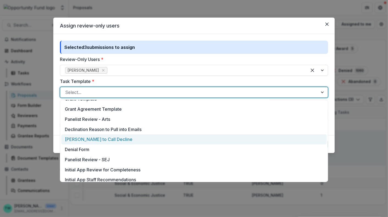
click at [124, 140] on div "Jake to Call Decline" at bounding box center [193, 139] width 265 height 10
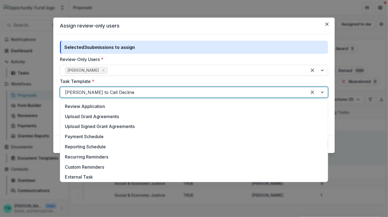
click at [133, 94] on div at bounding box center [183, 92] width 237 height 8
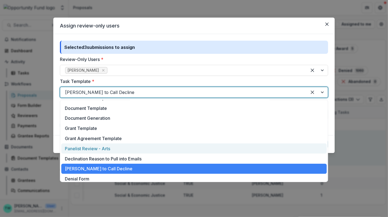
click at [107, 149] on div "Panelist Review - Arts" at bounding box center [193, 148] width 265 height 10
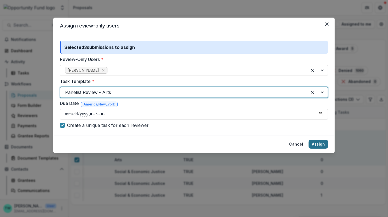
click at [317, 146] on button "Assign" at bounding box center [317, 144] width 19 height 9
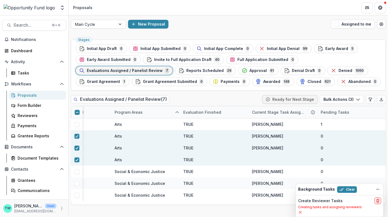
click at [319, 207] on p "Creating tasks and assigning reviewers" at bounding box center [339, 207] width 83 height 5
click at [378, 190] on icon "Dismiss" at bounding box center [377, 189] width 4 height 4
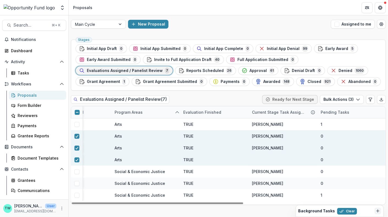
click at [378, 212] on line "Dismiss" at bounding box center [378, 210] width 0 height 3
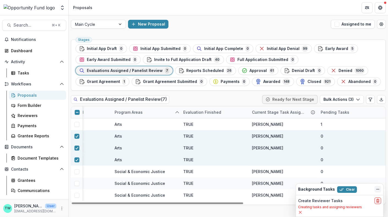
click at [115, 11] on header "Proposals" at bounding box center [228, 7] width 319 height 15
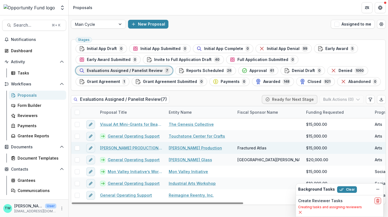
click at [128, 146] on link "[PERSON_NAME] PRODUCTION - [PERSON_NAME]'s R&J Project" at bounding box center [131, 148] width 62 height 6
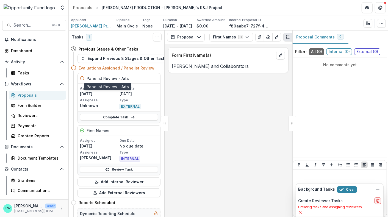
click at [101, 77] on h5 "Panelist Review - Arts" at bounding box center [107, 79] width 42 height 6
click at [158, 35] on icon "Toggle View Cancelled Tasks" at bounding box center [157, 37] width 4 height 4
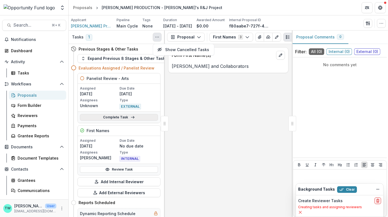
click at [106, 119] on link "Complete Task" at bounding box center [119, 117] width 78 height 7
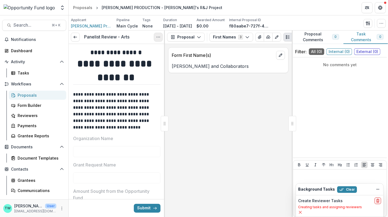
click at [155, 37] on button "Options" at bounding box center [158, 37] width 9 height 9
click at [144, 48] on link "View task" at bounding box center [131, 49] width 59 height 9
select select "********"
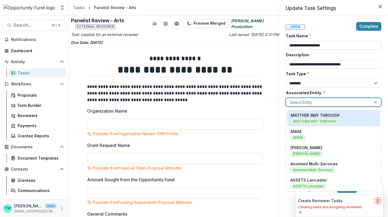
click at [323, 104] on div at bounding box center [328, 102] width 77 height 7
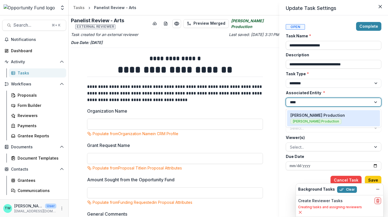
type input "*****"
click at [313, 115] on p "[PERSON_NAME] Production" at bounding box center [317, 115] width 54 height 6
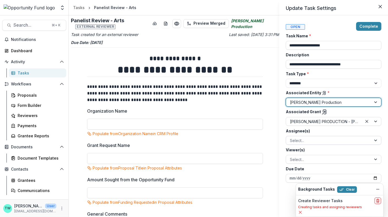
click at [315, 142] on div at bounding box center [328, 140] width 77 height 7
click at [265, 164] on div "**********" at bounding box center [194, 108] width 388 height 217
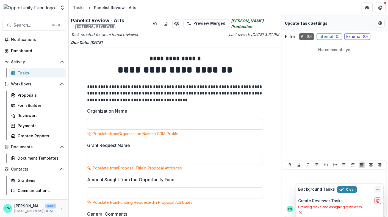
click at [378, 189] on icon "Dismiss" at bounding box center [377, 189] width 4 height 4
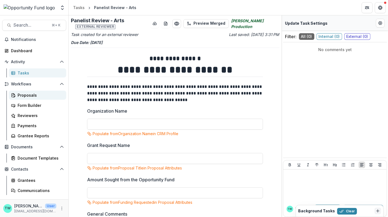
click at [21, 94] on div "Proposals" at bounding box center [40, 95] width 44 height 6
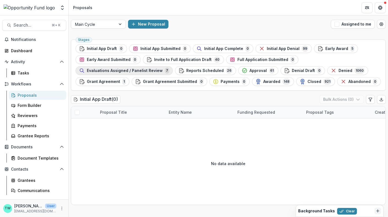
click at [125, 71] on span "Evaluations Assigned / Panelist Review" at bounding box center [125, 70] width 76 height 5
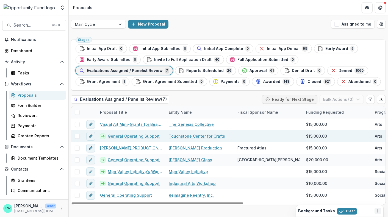
click at [125, 137] on link "General Operating Support" at bounding box center [134, 136] width 52 height 6
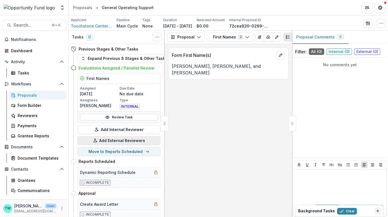
click at [117, 141] on button "Add External Reviewers" at bounding box center [118, 140] width 83 height 9
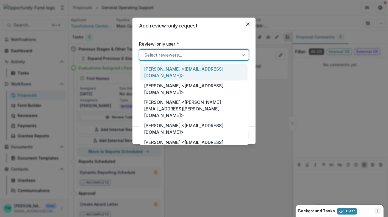
click at [190, 54] on div at bounding box center [189, 55] width 90 height 8
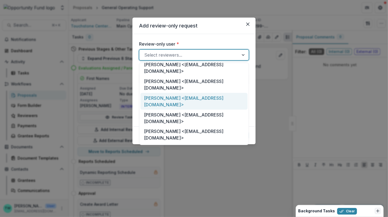
scroll to position [61, 0]
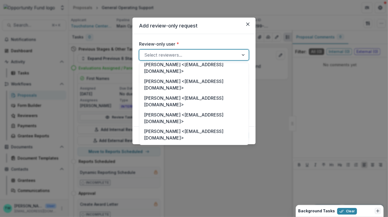
click at [164, 160] on div "[PERSON_NAME] <[EMAIL_ADDRESS][DOMAIN_NAME]>" at bounding box center [193, 168] width 107 height 17
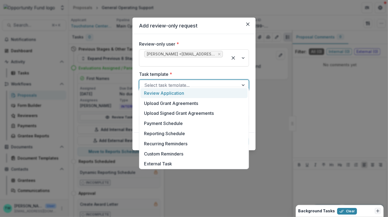
click at [183, 81] on div at bounding box center [189, 85] width 90 height 8
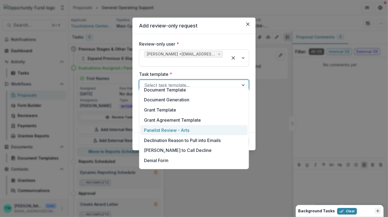
scroll to position [161, 0]
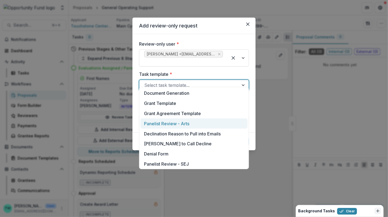
click at [180, 128] on div "Panelist Review - Arts" at bounding box center [193, 123] width 107 height 10
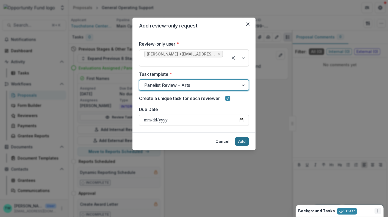
click at [240, 137] on button "Add" at bounding box center [242, 141] width 14 height 9
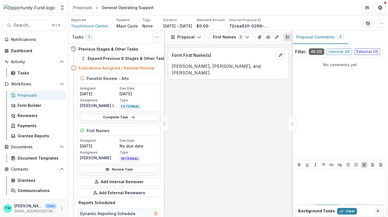
click at [31, 94] on div "Proposals" at bounding box center [40, 95] width 44 height 6
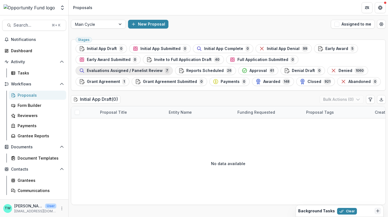
click at [123, 72] on span "Evaluations Assigned / Panelist Review" at bounding box center [125, 70] width 76 height 5
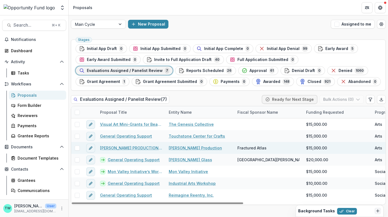
click at [120, 148] on link "[PERSON_NAME] PRODUCTION - [PERSON_NAME]'s R&J Project" at bounding box center [131, 148] width 62 height 6
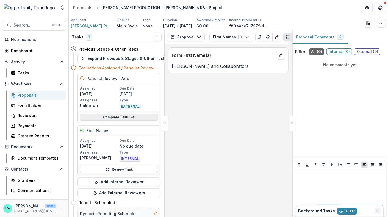
click at [119, 116] on link "Complete Task" at bounding box center [119, 117] width 78 height 7
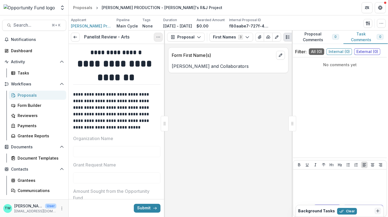
click at [156, 33] on button "Options" at bounding box center [158, 37] width 9 height 9
click at [132, 58] on button "Cancel Task" at bounding box center [131, 61] width 59 height 9
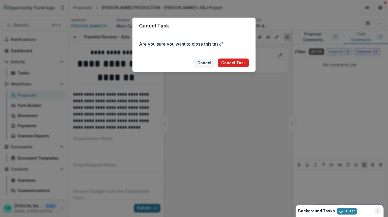
click at [242, 62] on button "Cancel Task" at bounding box center [233, 62] width 31 height 9
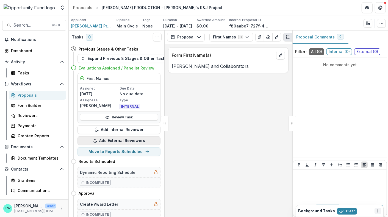
click at [125, 140] on button "Add External Reviewers" at bounding box center [118, 140] width 83 height 9
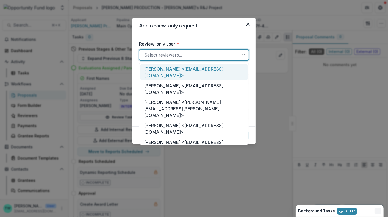
click at [184, 55] on div at bounding box center [189, 55] width 90 height 8
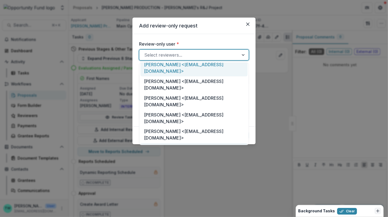
scroll to position [61, 0]
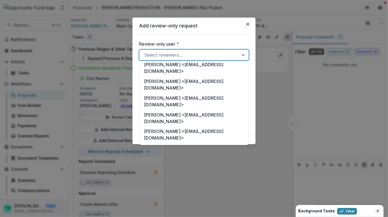
click at [178, 160] on div "[PERSON_NAME] <[EMAIL_ADDRESS][DOMAIN_NAME]>" at bounding box center [193, 168] width 107 height 17
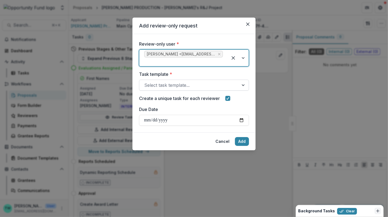
click at [186, 81] on div at bounding box center [189, 85] width 90 height 8
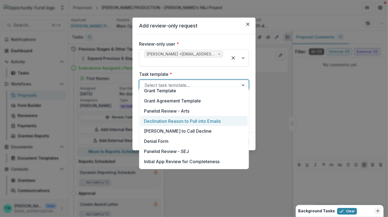
scroll to position [173, 0]
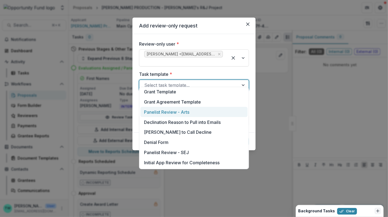
click at [184, 110] on div "Panelist Review - Arts" at bounding box center [193, 112] width 107 height 10
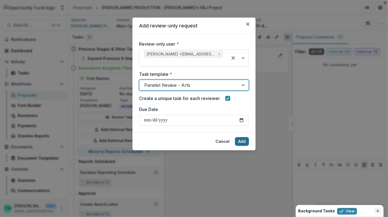
click at [240, 137] on button "Add" at bounding box center [242, 141] width 14 height 9
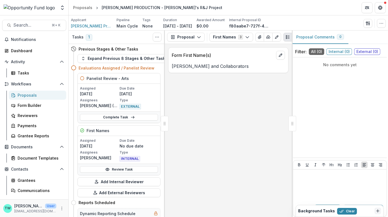
click at [28, 95] on div "Proposals" at bounding box center [40, 95] width 44 height 6
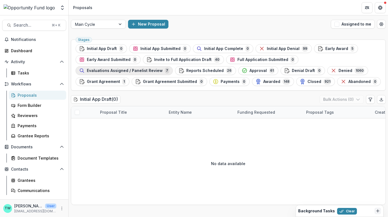
click at [133, 73] on div "Evaluations Assigned / Panelist Review 7" at bounding box center [124, 71] width 90 height 6
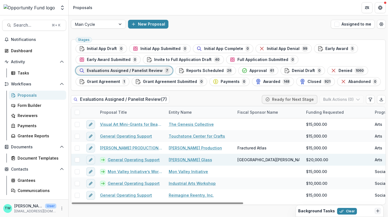
click at [119, 158] on link "General Operating Support" at bounding box center [134, 160] width 52 height 6
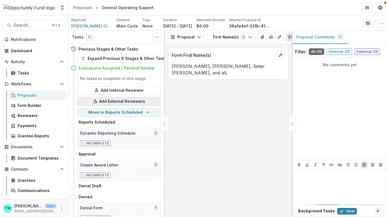
click at [124, 102] on button "Add External Reviewers" at bounding box center [118, 101] width 83 height 9
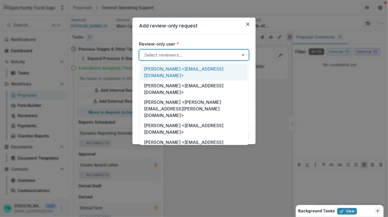
click at [171, 54] on div at bounding box center [189, 55] width 90 height 8
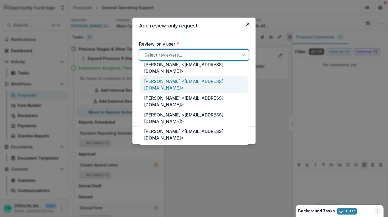
scroll to position [61, 0]
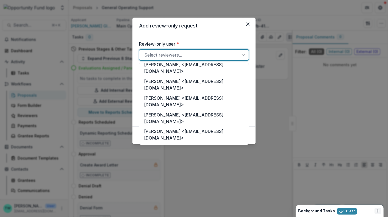
click at [159, 160] on div "[PERSON_NAME] <[EMAIL_ADDRESS][DOMAIN_NAME]>" at bounding box center [193, 168] width 107 height 17
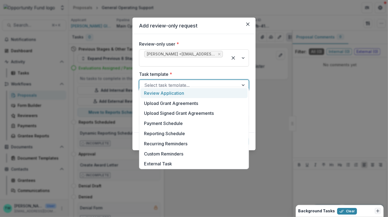
click at [190, 81] on div at bounding box center [189, 85] width 90 height 8
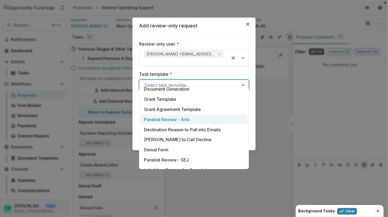
scroll to position [161, 0]
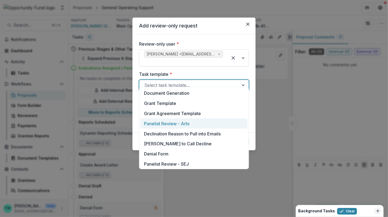
click at [186, 124] on div "Panelist Review - Arts" at bounding box center [193, 123] width 107 height 10
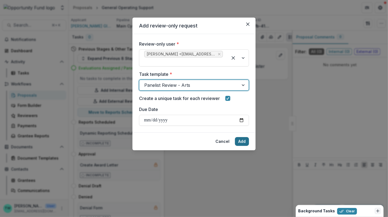
click at [241, 137] on button "Add" at bounding box center [242, 141] width 14 height 9
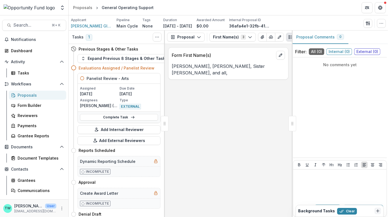
click at [27, 96] on div "Proposals" at bounding box center [40, 95] width 44 height 6
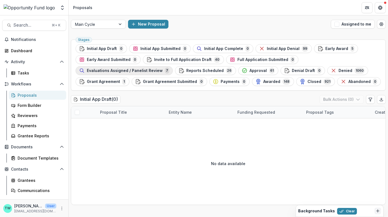
click at [114, 68] on div "Evaluations Assigned / Panelist Review 7" at bounding box center [124, 71] width 90 height 6
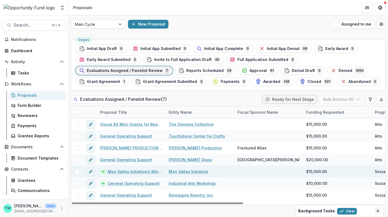
click at [125, 170] on link "Mon Valley Initiative’s Workforce Development & Financial Coaching Program" at bounding box center [135, 172] width 54 height 6
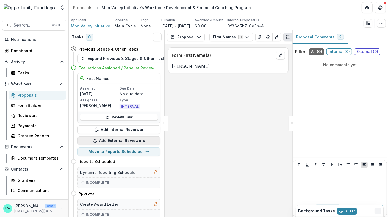
click at [119, 140] on button "Add External Reviewers" at bounding box center [118, 140] width 83 height 9
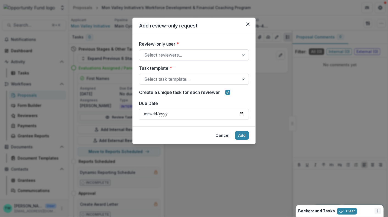
click at [214, 50] on div "Select reviewers..." at bounding box center [194, 54] width 110 height 11
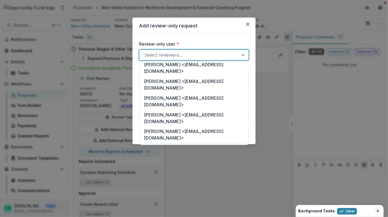
scroll to position [61, 0]
click at [188, 160] on div "[PERSON_NAME] <[EMAIL_ADDRESS][DOMAIN_NAME]>" at bounding box center [193, 168] width 107 height 17
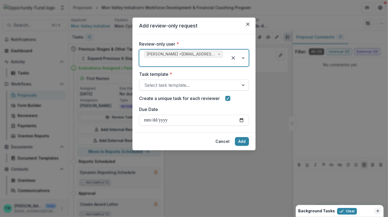
click at [199, 81] on div at bounding box center [189, 85] width 90 height 8
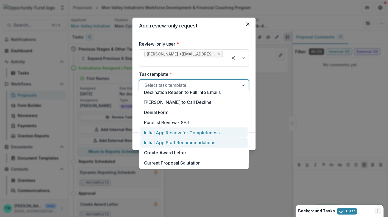
scroll to position [203, 0]
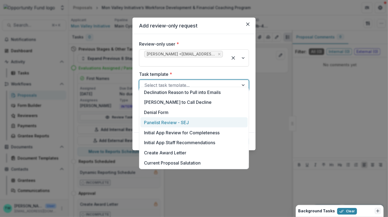
click at [183, 123] on div "Panelist Review - SEJ" at bounding box center [193, 122] width 107 height 10
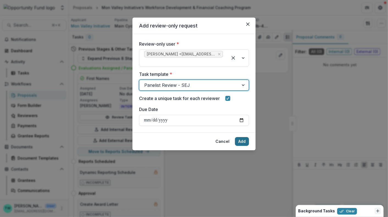
click at [241, 137] on button "Add" at bounding box center [242, 141] width 14 height 9
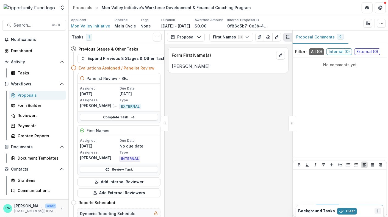
click at [28, 91] on link "Proposals" at bounding box center [37, 95] width 57 height 9
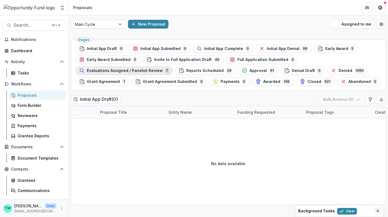
click at [125, 72] on span "Evaluations Assigned / Panelist Review" at bounding box center [125, 70] width 76 height 5
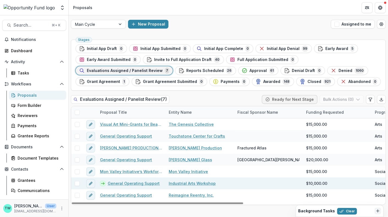
click at [118, 183] on link "General Operating Support" at bounding box center [134, 183] width 52 height 6
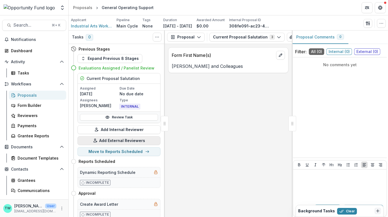
click at [120, 138] on button "Add External Reviewers" at bounding box center [118, 140] width 83 height 9
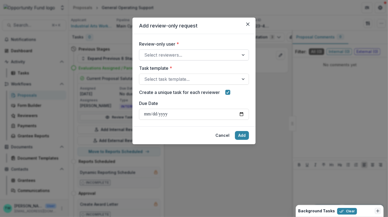
click at [184, 54] on div at bounding box center [189, 55] width 90 height 8
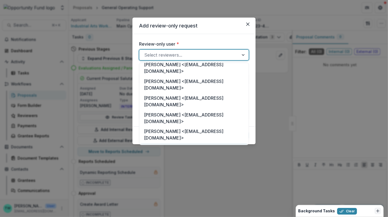
scroll to position [61, 0]
click at [177, 160] on div "[PERSON_NAME] <[EMAIL_ADDRESS][DOMAIN_NAME]>" at bounding box center [193, 168] width 107 height 17
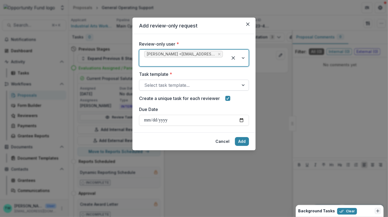
click at [208, 81] on div at bounding box center [189, 85] width 90 height 8
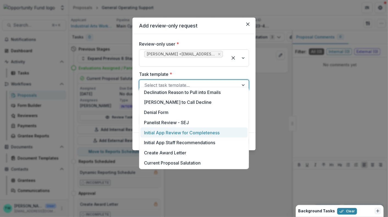
scroll to position [203, 0]
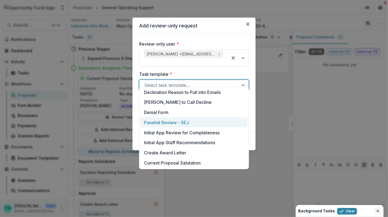
click at [178, 122] on div "Panelist Review - SEJ" at bounding box center [193, 122] width 107 height 10
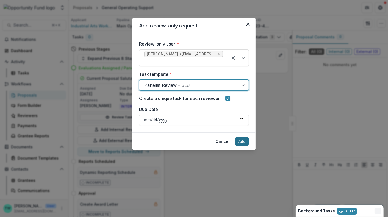
click at [241, 137] on button "Add" at bounding box center [242, 141] width 14 height 9
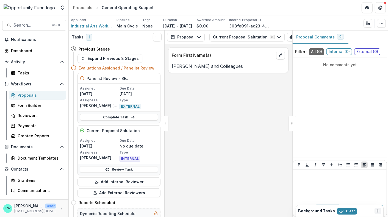
click at [171, 176] on div "Form First Name(s) [PERSON_NAME] and Colleagues" at bounding box center [228, 130] width 127 height 173
click at [27, 95] on div "Proposals" at bounding box center [40, 95] width 44 height 6
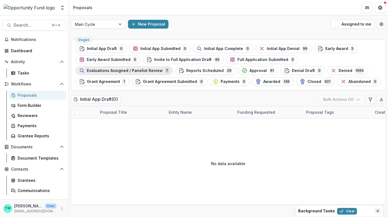
click at [135, 72] on span "Evaluations Assigned / Panelist Review" at bounding box center [125, 70] width 76 height 5
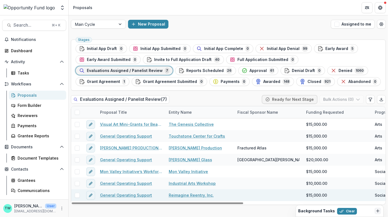
click at [118, 194] on link "General Operating Support" at bounding box center [126, 195] width 52 height 6
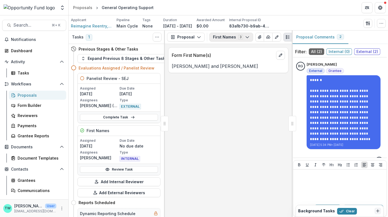
click at [237, 38] on button "First Names 3" at bounding box center [231, 37] width 44 height 9
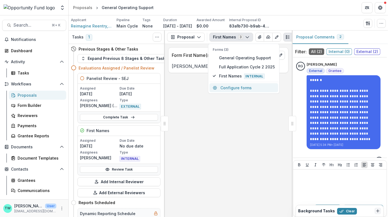
click at [225, 89] on button "Configure forms" at bounding box center [243, 87] width 69 height 9
select select "****"
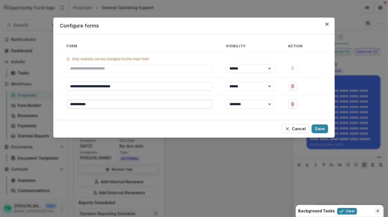
click at [174, 105] on input "**********" at bounding box center [139, 104] width 146 height 9
click at [251, 122] on footer "Cancel Save" at bounding box center [193, 129] width 281 height 18
drag, startPoint x: 96, startPoint y: 104, endPoint x: 53, endPoint y: 101, distance: 43.5
click at [52, 101] on div "**********" at bounding box center [194, 108] width 388 height 217
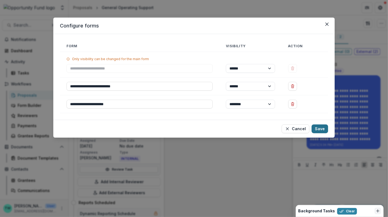
type input "**********"
click at [318, 128] on button "Save" at bounding box center [319, 128] width 16 height 9
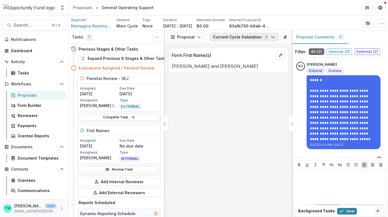
click at [250, 39] on button "Current Cycle Salutation 3" at bounding box center [243, 37] width 69 height 9
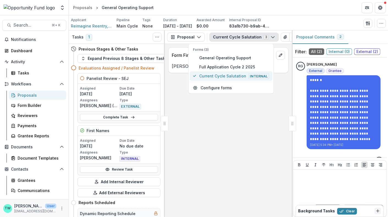
click at [233, 74] on span "Current Cycle Salutation Internal" at bounding box center [234, 76] width 70 height 6
click at [110, 130] on div "First Names" at bounding box center [119, 130] width 82 height 10
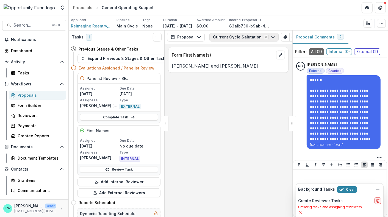
click at [239, 39] on button "Current Cycle Salutation 3" at bounding box center [243, 37] width 69 height 9
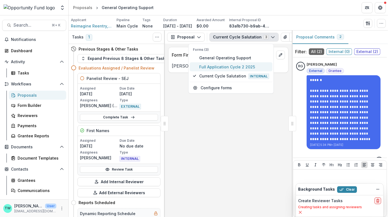
click at [231, 69] on span "Full Application Cycle 2 2025" at bounding box center [234, 67] width 70 height 6
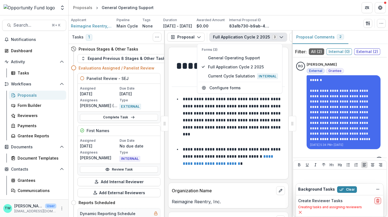
click at [240, 37] on button "Full Application Cycle 2 2025 3" at bounding box center [248, 37] width 78 height 9
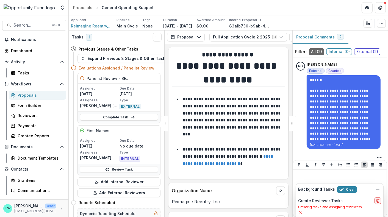
click at [126, 131] on div "First Names" at bounding box center [119, 130] width 82 height 10
click at [116, 129] on div "First Names" at bounding box center [119, 130] width 82 height 10
click at [348, 189] on button "Clear" at bounding box center [347, 189] width 20 height 7
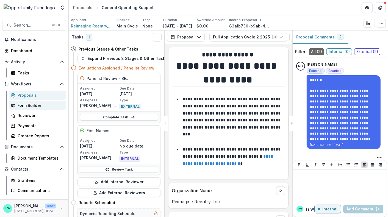
click at [26, 104] on div "Form Builder" at bounding box center [40, 105] width 44 height 6
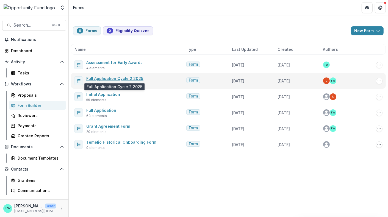
click at [115, 77] on link "Full Application Cycle 2 2025" at bounding box center [114, 78] width 57 height 5
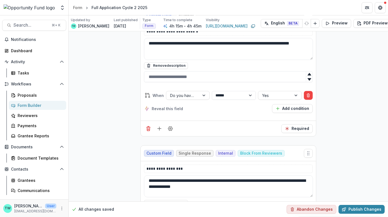
scroll to position [6582, 0]
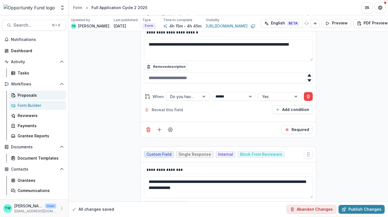
click at [23, 94] on div "Proposals" at bounding box center [40, 95] width 44 height 6
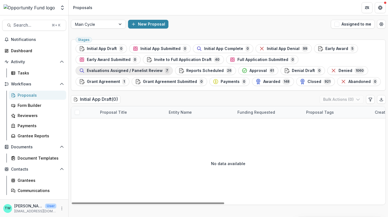
click at [133, 70] on span "Evaluations Assigned / Panelist Review" at bounding box center [125, 70] width 76 height 5
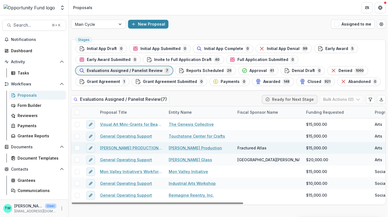
click at [129, 147] on link "[PERSON_NAME] PRODUCTION - [PERSON_NAME]'s R&J Project" at bounding box center [131, 148] width 62 height 6
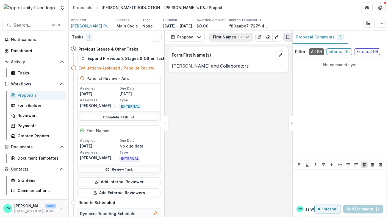
click at [223, 37] on button "First Names 3" at bounding box center [231, 37] width 44 height 9
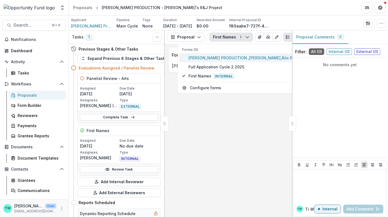
click at [210, 57] on span "[PERSON_NAME] PRODUCTION ‚[PERSON_NAME]‚Äôs R&J Project" at bounding box center [250, 58] width 124 height 6
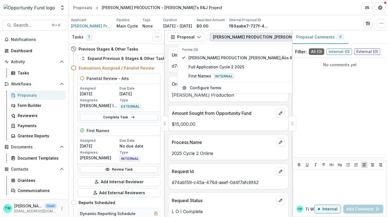
click at [212, 136] on div "Process Name" at bounding box center [228, 141] width 120 height 12
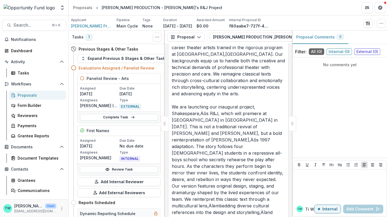
scroll to position [1059, 0]
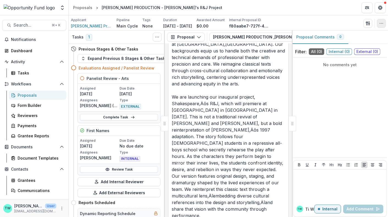
click at [380, 23] on circle "button" at bounding box center [379, 23] width 0 height 0
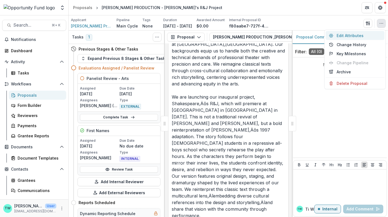
click at [354, 37] on button "Edit Attributes" at bounding box center [354, 35] width 59 height 9
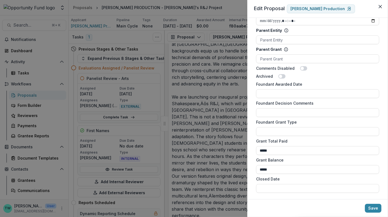
scroll to position [366, 0]
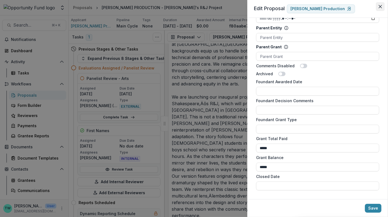
click at [381, 6] on icon "Close" at bounding box center [379, 6] width 3 height 3
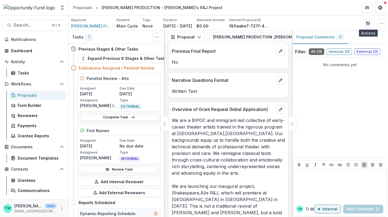
scroll to position [965, 0]
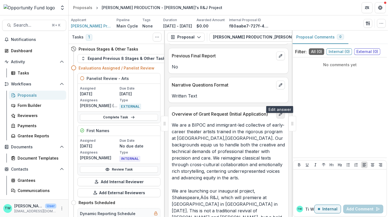
click at [278, 110] on button "edit" at bounding box center [280, 114] width 9 height 9
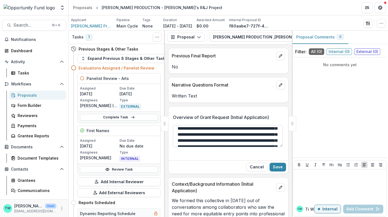
scroll to position [13, 0]
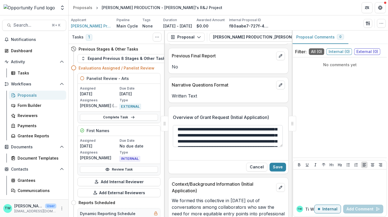
click at [205, 125] on textarea "Overview of Grant Request (Initial Application)" at bounding box center [228, 136] width 110 height 22
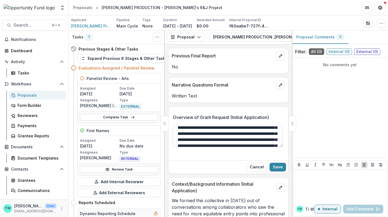
click at [211, 125] on textarea "Overview of Grant Request (Initial Application)" at bounding box center [228, 136] width 110 height 22
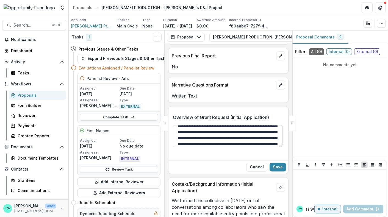
scroll to position [93, 0]
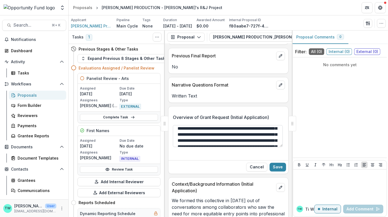
click at [258, 125] on textarea "Overview of Grant Request (Initial Application)" at bounding box center [228, 136] width 110 height 22
click at [192, 125] on textarea "Overview of Grant Request (Initial Application)" at bounding box center [228, 136] width 110 height 22
click at [229, 125] on textarea "Overview of Grant Request (Initial Application)" at bounding box center [228, 136] width 110 height 22
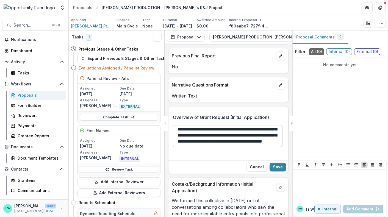
scroll to position [242, 0]
click at [232, 125] on textarea "Overview of Grant Request (Initial Application)" at bounding box center [228, 136] width 110 height 22
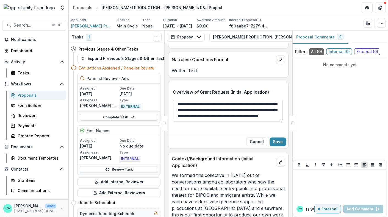
scroll to position [990, 0]
type textarea "**********"
click at [274, 137] on button "Save" at bounding box center [277, 141] width 16 height 9
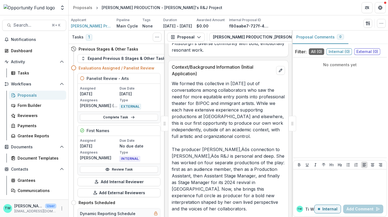
scroll to position [1296, 0]
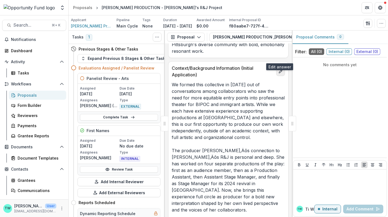
click at [279, 70] on icon "edit" at bounding box center [280, 71] width 3 height 3
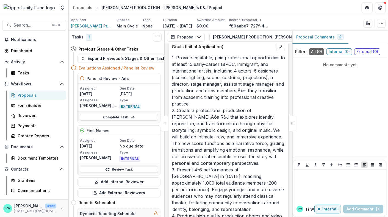
scroll to position [1396, 0]
click at [205, 103] on p "1. Provide equitable, paid professional opportunities to at least 15 early-care…" at bounding box center [228, 203] width 113 height 297
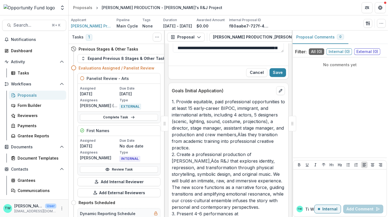
scroll to position [1351, 0]
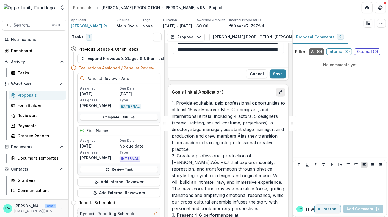
click at [283, 88] on button "edit" at bounding box center [280, 92] width 9 height 9
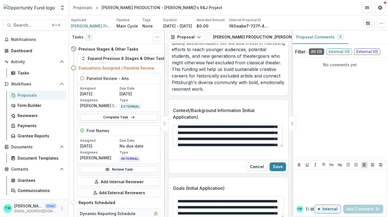
scroll to position [64, 0]
click at [228, 125] on textarea "Context/Background Information (Initial Application)" at bounding box center [228, 136] width 110 height 22
click at [211, 125] on textarea "Context/Background Information (Initial Application)" at bounding box center [228, 136] width 110 height 22
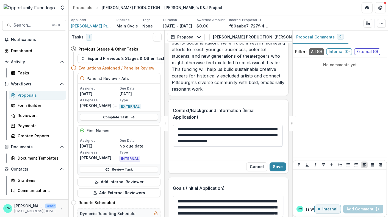
scroll to position [230, 0]
type textarea "**********"
click at [277, 162] on button "Save" at bounding box center [277, 166] width 16 height 9
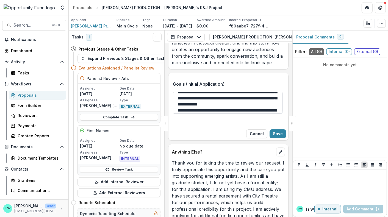
scroll to position [29, 0]
click at [248, 92] on textarea "Goals (Initial Application)" at bounding box center [228, 103] width 110 height 22
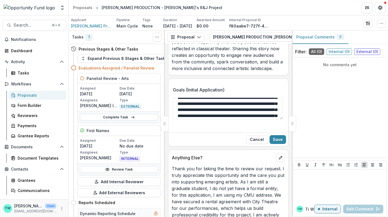
scroll to position [54, 0]
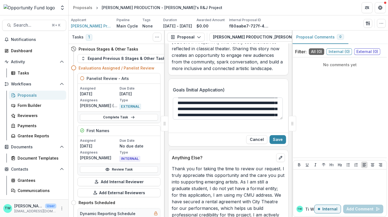
click at [211, 97] on textarea "Goals (Initial Application)" at bounding box center [228, 108] width 110 height 22
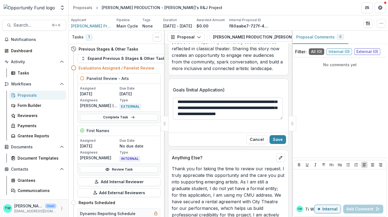
scroll to position [284, 0]
click at [249, 97] on textarea "Goals (Initial Application)" at bounding box center [228, 108] width 110 height 22
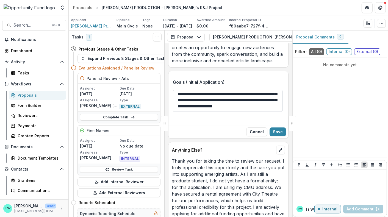
scroll to position [1562, 0]
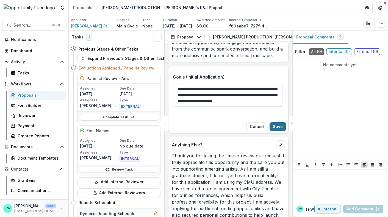
type textarea "**********"
click at [277, 122] on button "Save" at bounding box center [277, 126] width 16 height 9
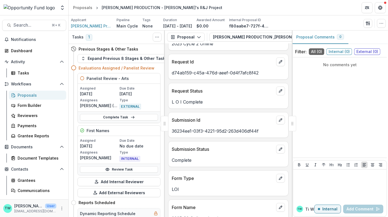
scroll to position [0, 0]
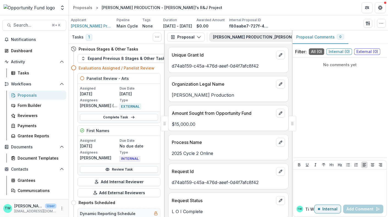
click at [244, 37] on button "[PERSON_NAME] PRODUCTION ‚[PERSON_NAME]‚Äôs R&J Project 3" at bounding box center [282, 37] width 146 height 9
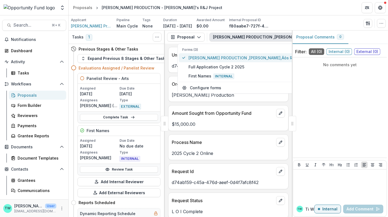
click at [240, 58] on span "[PERSON_NAME] PRODUCTION ‚[PERSON_NAME]‚Äôs R&J Project" at bounding box center [250, 58] width 124 height 6
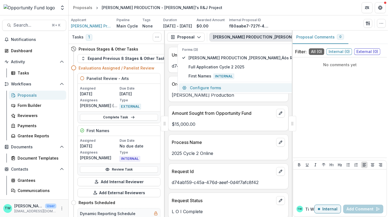
click at [212, 87] on button "Configure forms" at bounding box center [247, 87] width 136 height 9
select select "****"
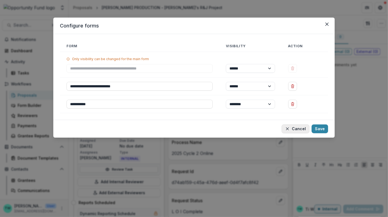
click at [302, 130] on button "Cancel" at bounding box center [295, 128] width 28 height 9
